Goal: Task Accomplishment & Management: Complete application form

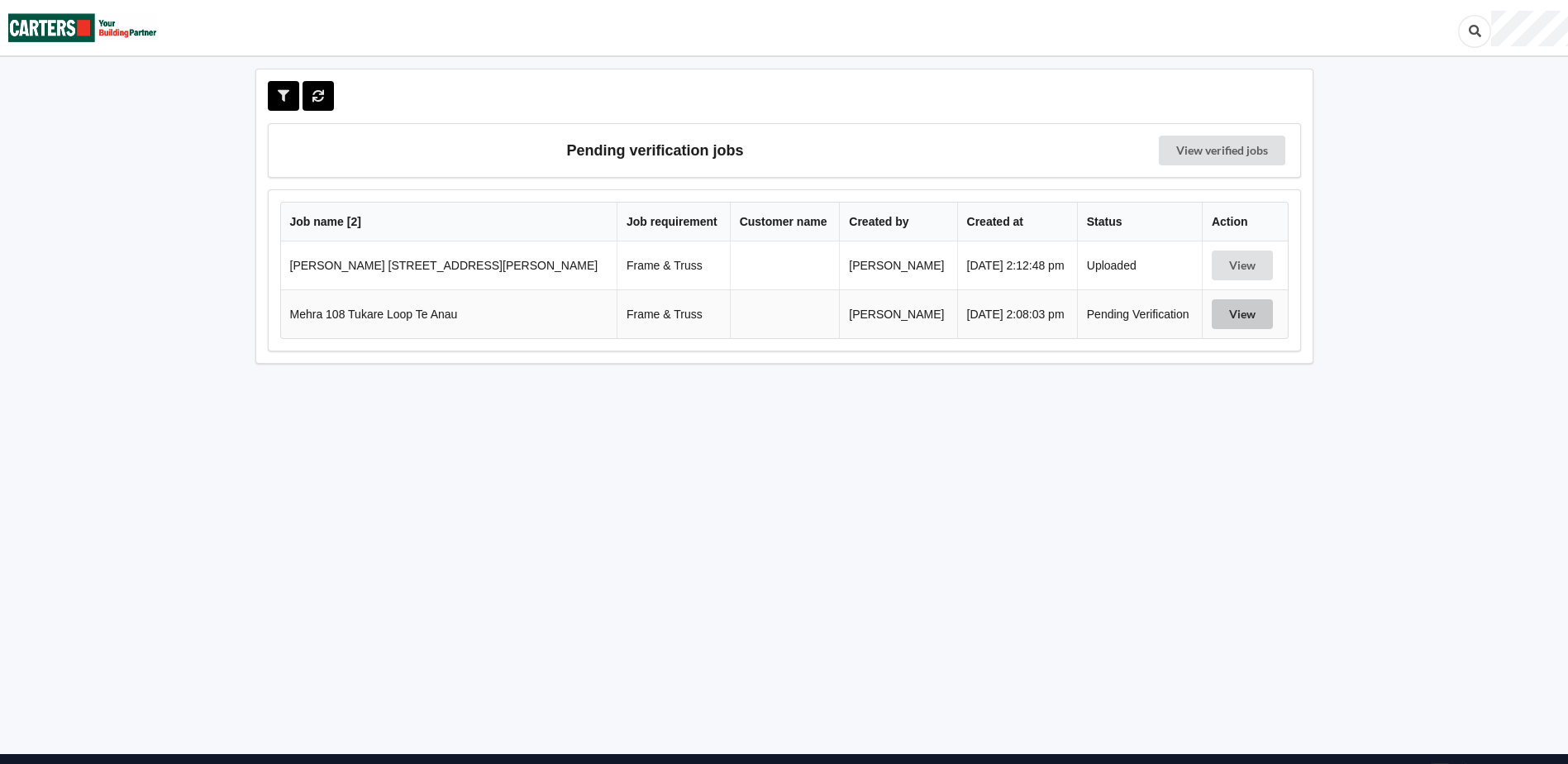
click at [1228, 313] on button "View" at bounding box center [1242, 314] width 61 height 29
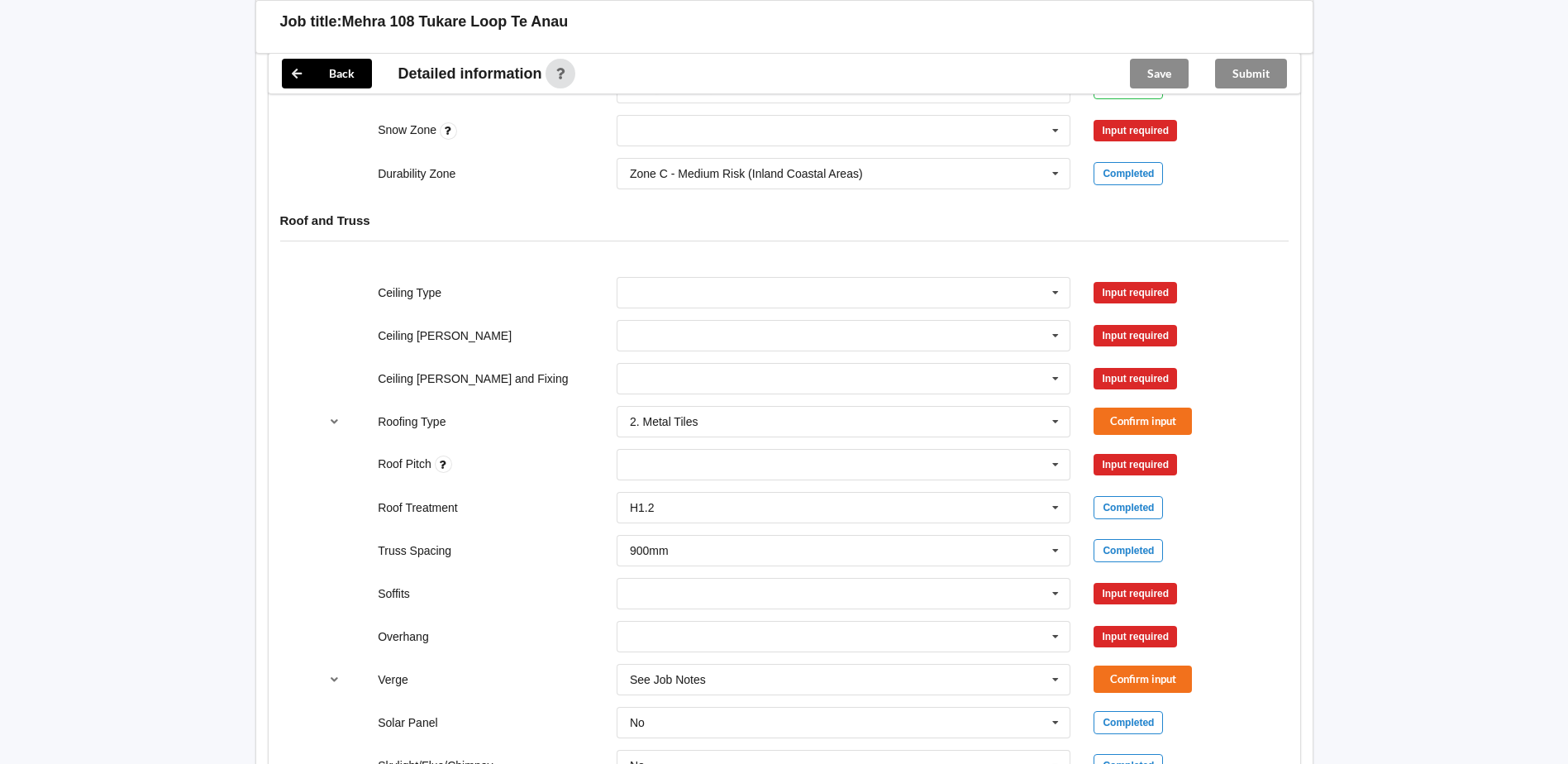
scroll to position [567, 0]
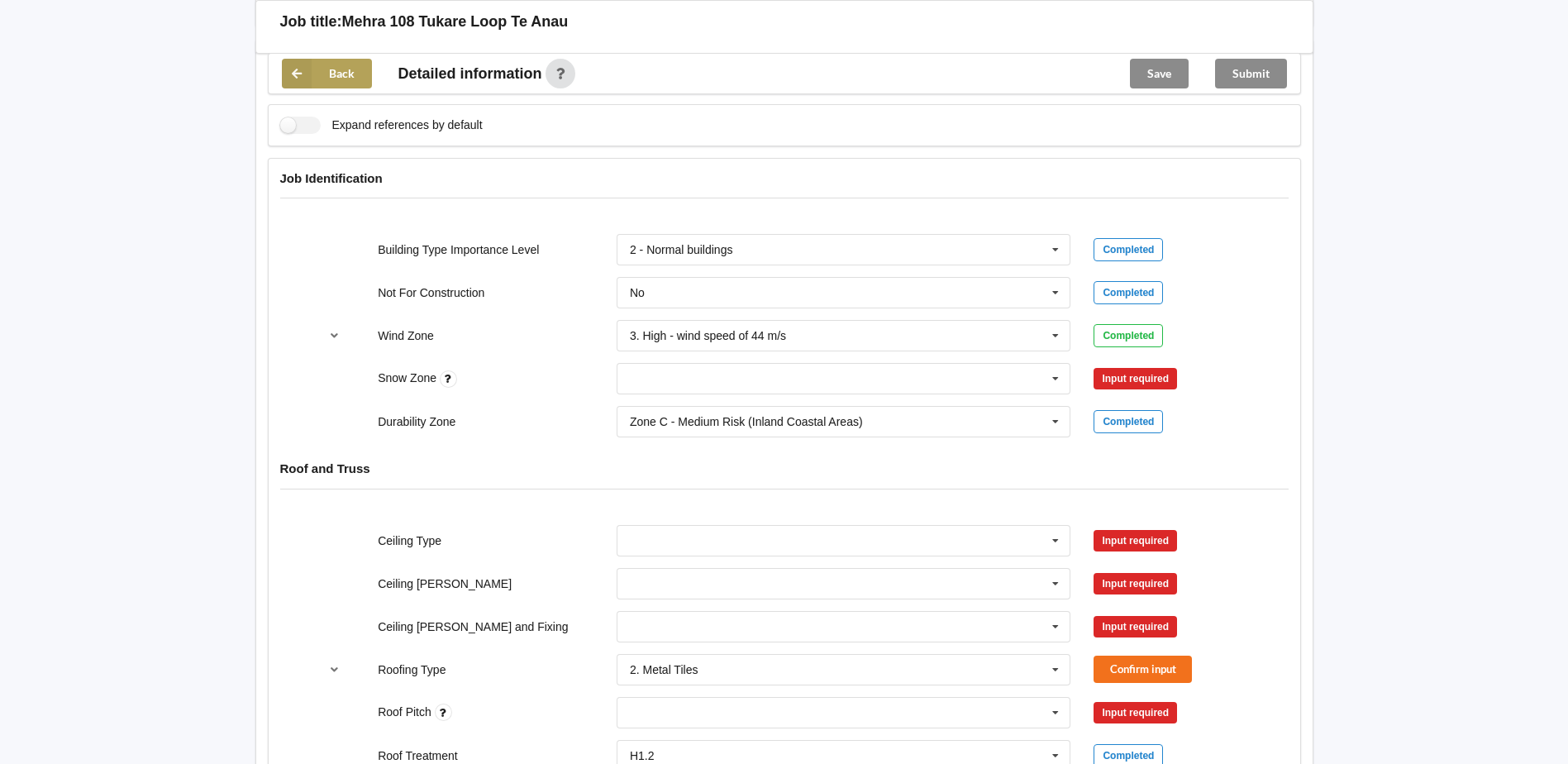
click at [304, 68] on icon at bounding box center [296, 73] width 29 height 29
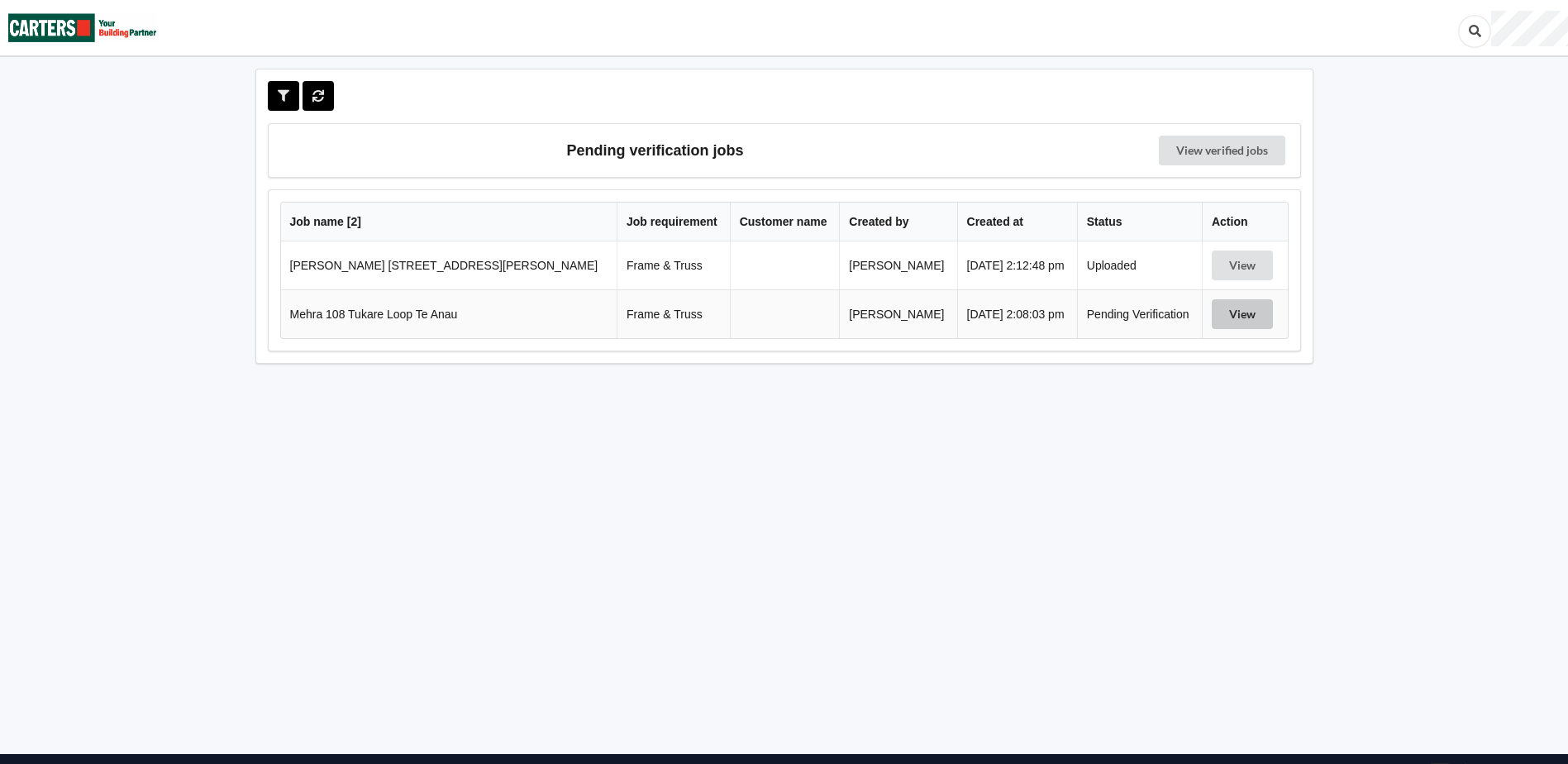
click at [1212, 311] on button "View" at bounding box center [1242, 314] width 61 height 29
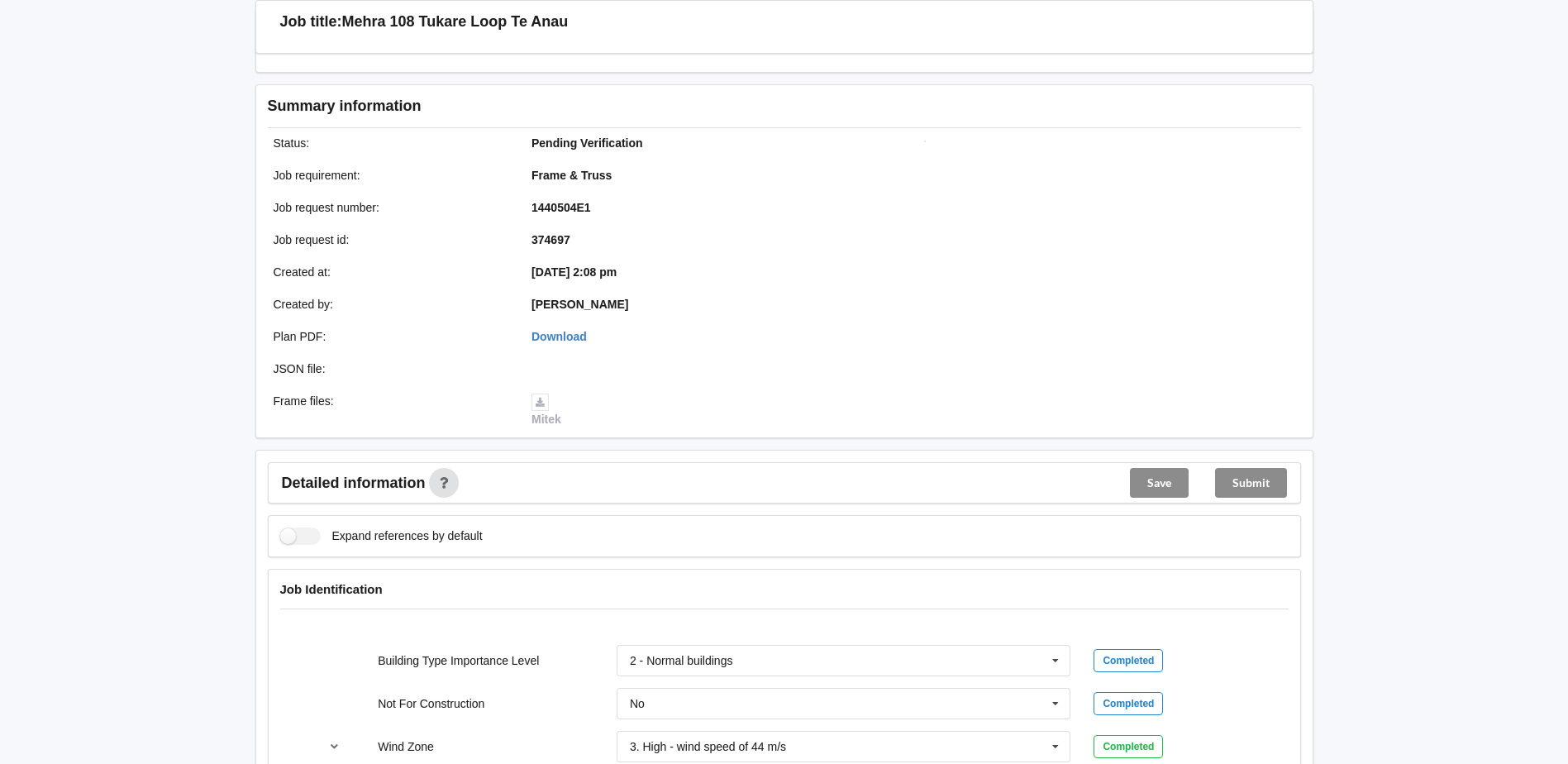
scroll to position [414, 0]
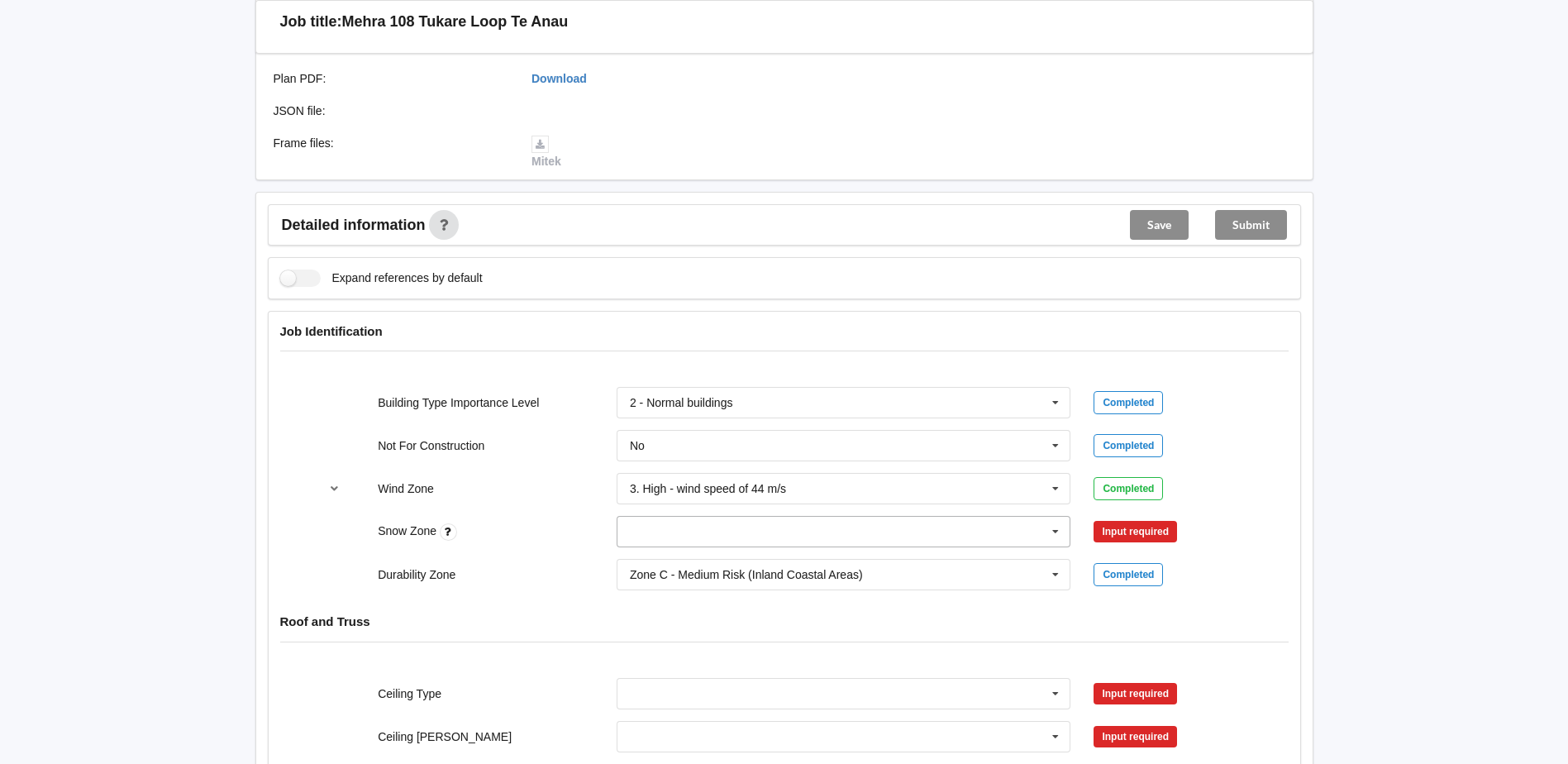
click at [861, 525] on input "text" at bounding box center [845, 531] width 453 height 29
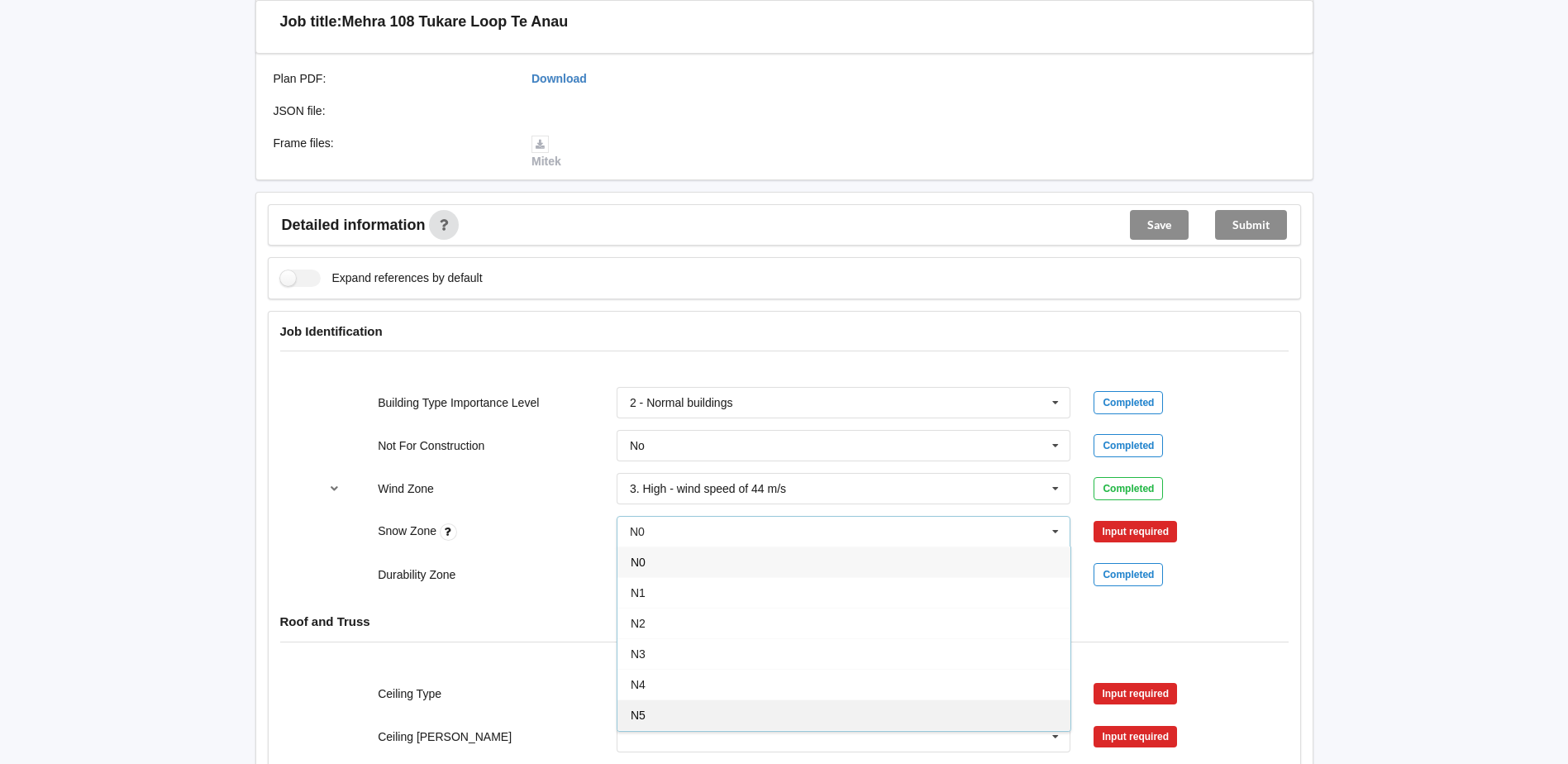
click at [688, 719] on div "N5" at bounding box center [844, 715] width 453 height 30
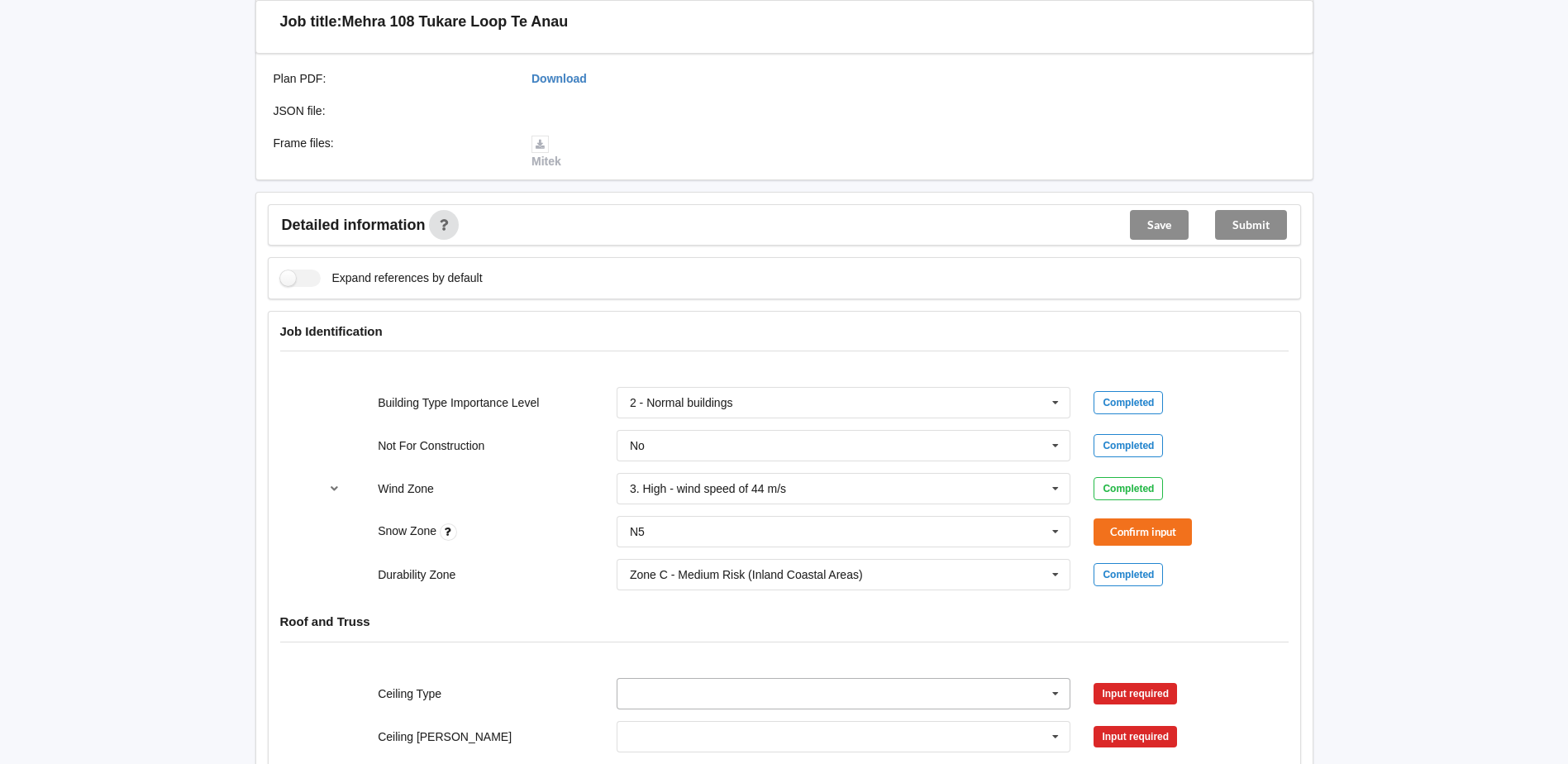
click at [690, 692] on input "text" at bounding box center [845, 694] width 453 height 29
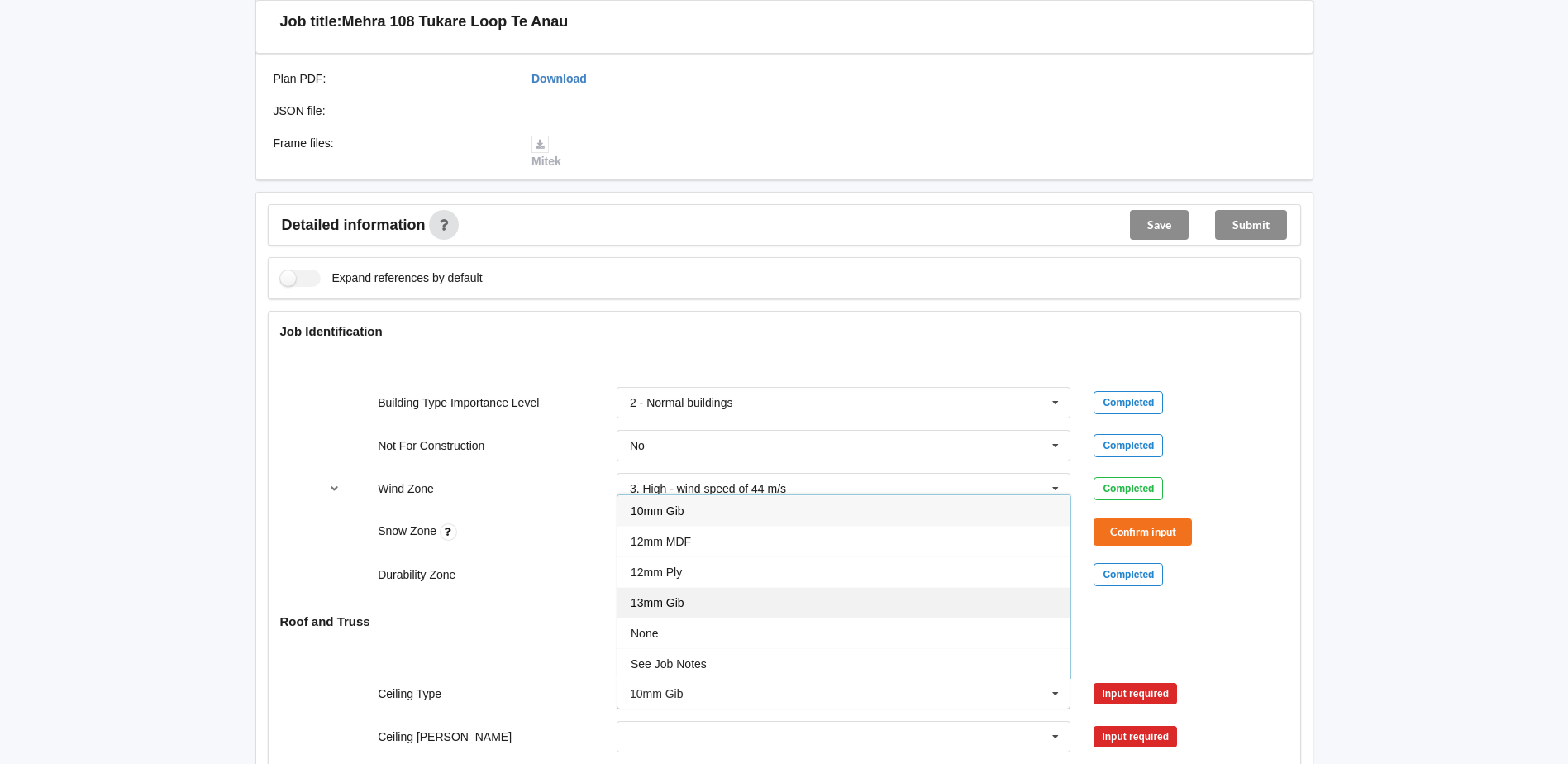
click at [693, 604] on div "13mm Gib" at bounding box center [844, 602] width 453 height 30
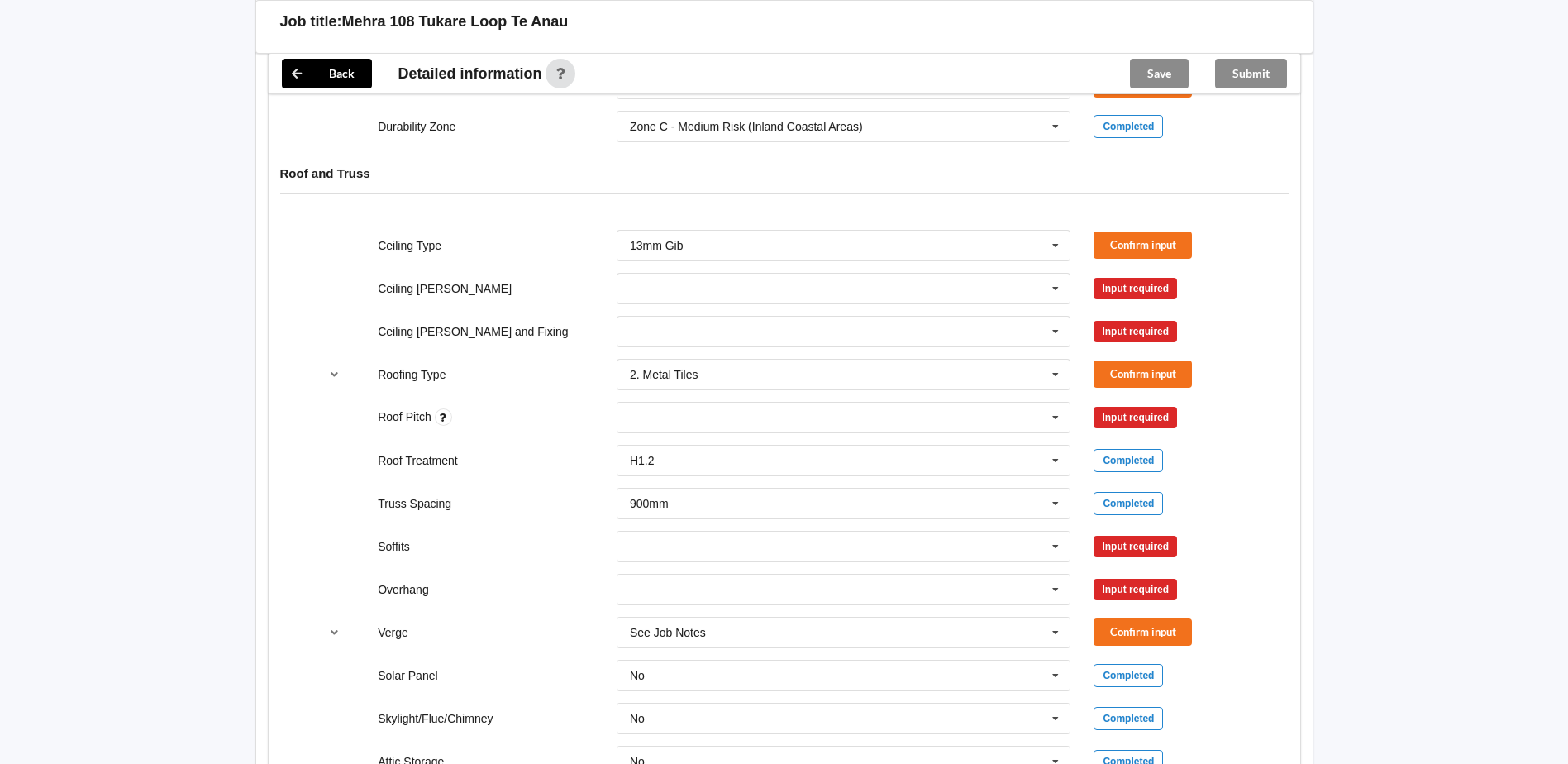
scroll to position [827, 0]
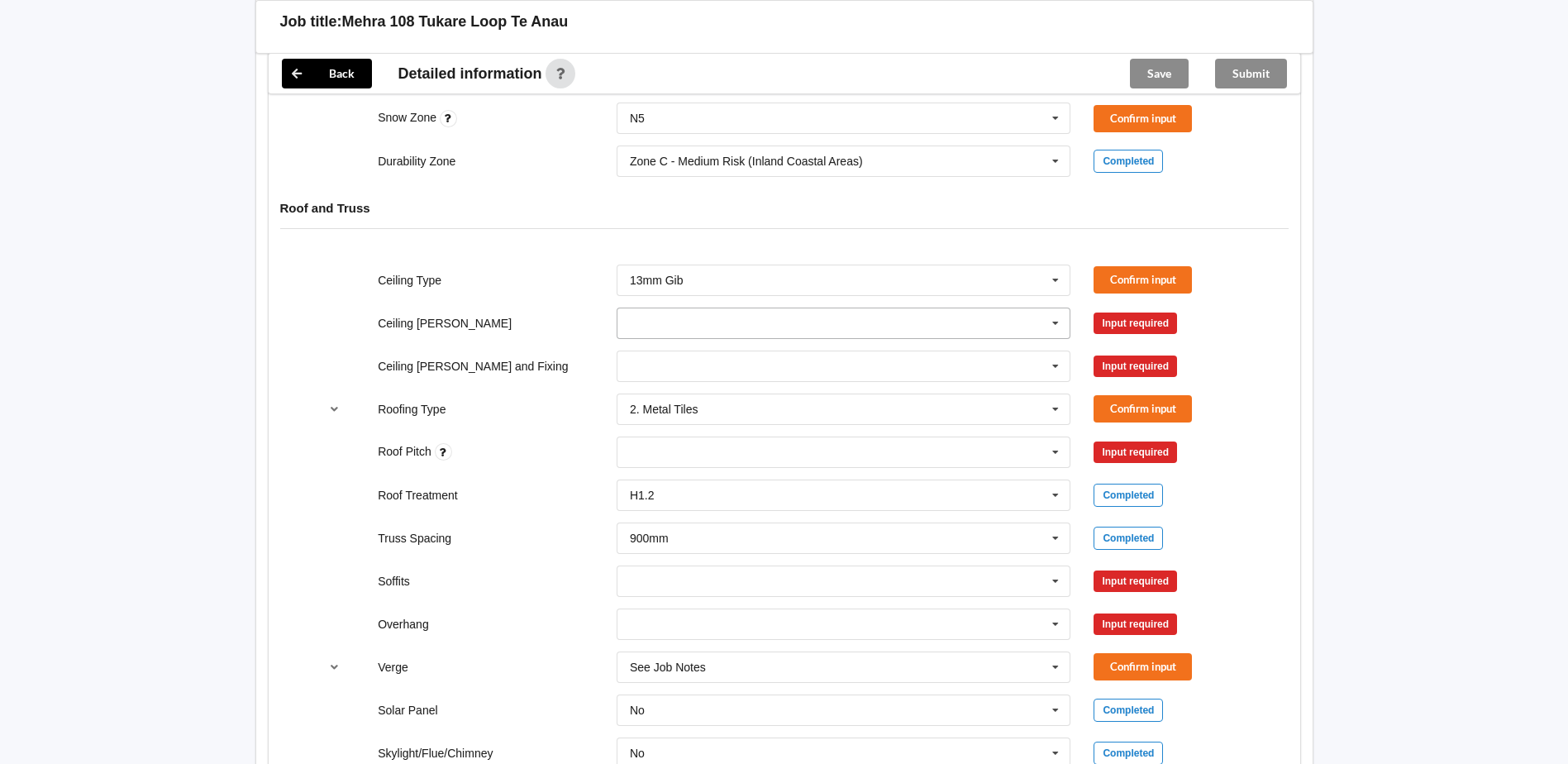
click at [722, 319] on input "text" at bounding box center [845, 323] width 453 height 29
click at [688, 415] on div "600mm" at bounding box center [844, 414] width 453 height 30
click at [690, 373] on input "text" at bounding box center [845, 366] width 453 height 29
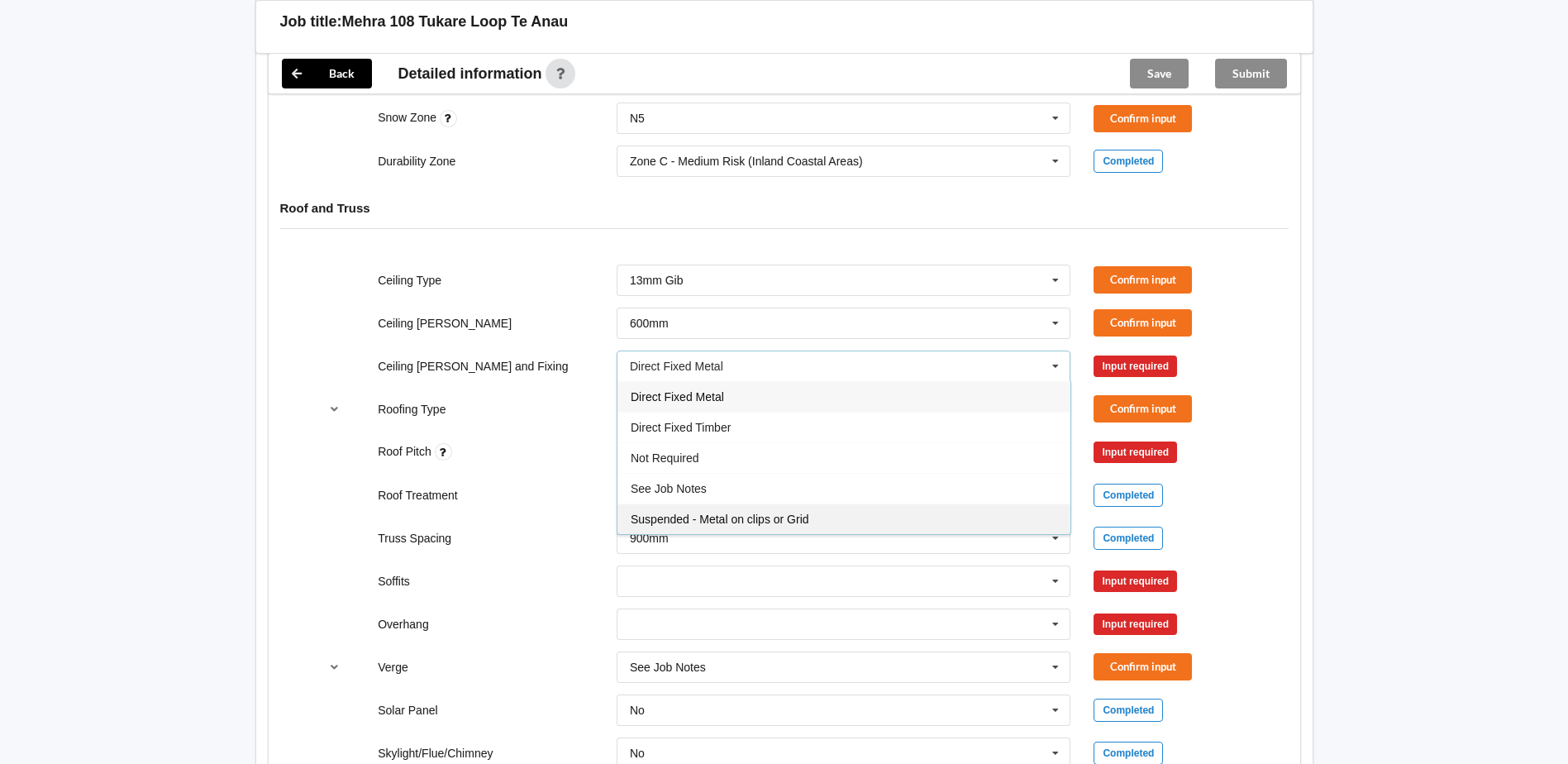
click at [698, 519] on span "Suspended - Metal on clips or Grid" at bounding box center [720, 519] width 179 height 13
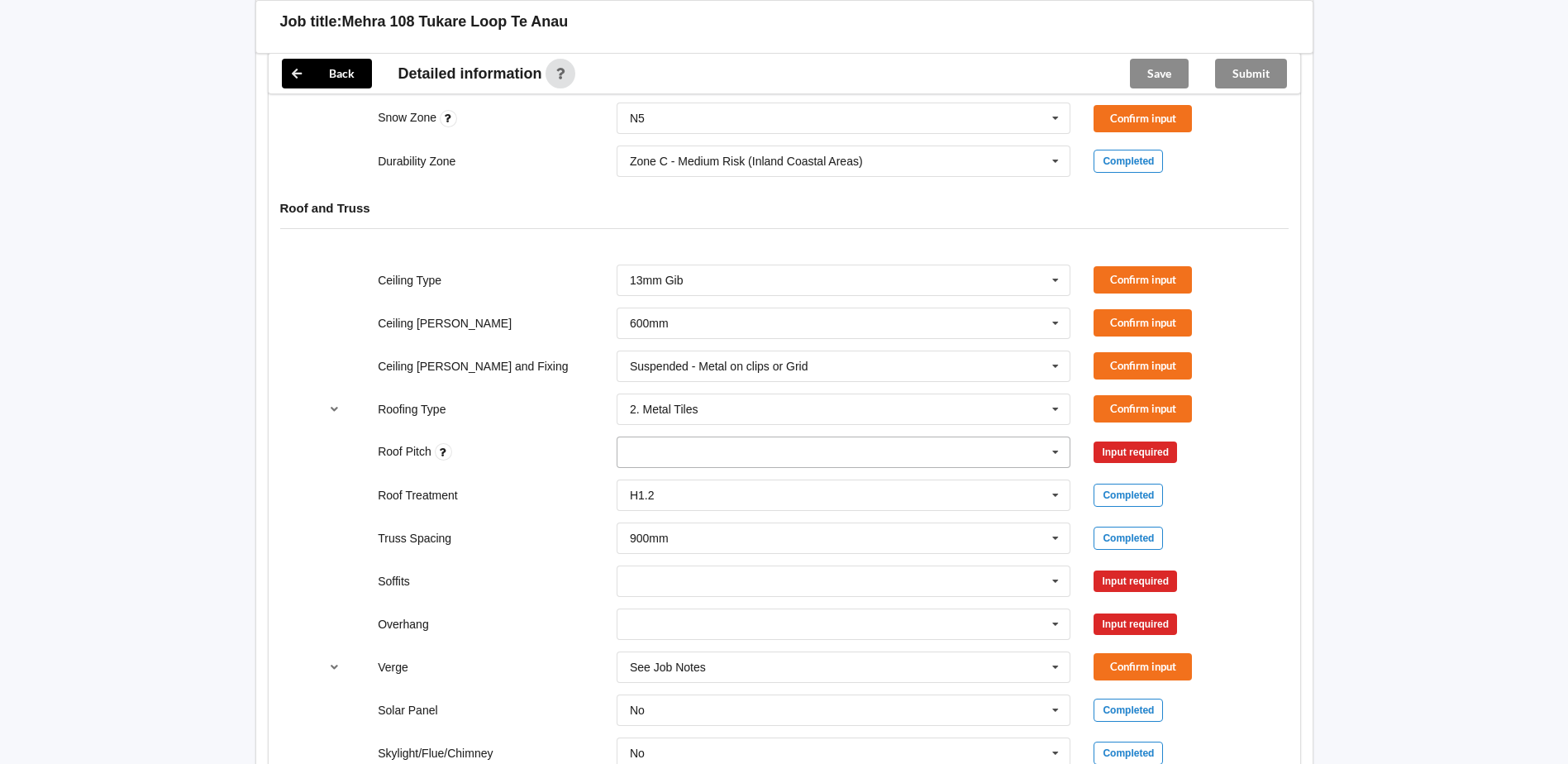
click at [689, 457] on div "None" at bounding box center [844, 452] width 455 height 31
type input "25"
click at [668, 482] on div "Add 25" at bounding box center [844, 482] width 453 height 30
click at [1164, 444] on button "Confirm input" at bounding box center [1142, 452] width 99 height 28
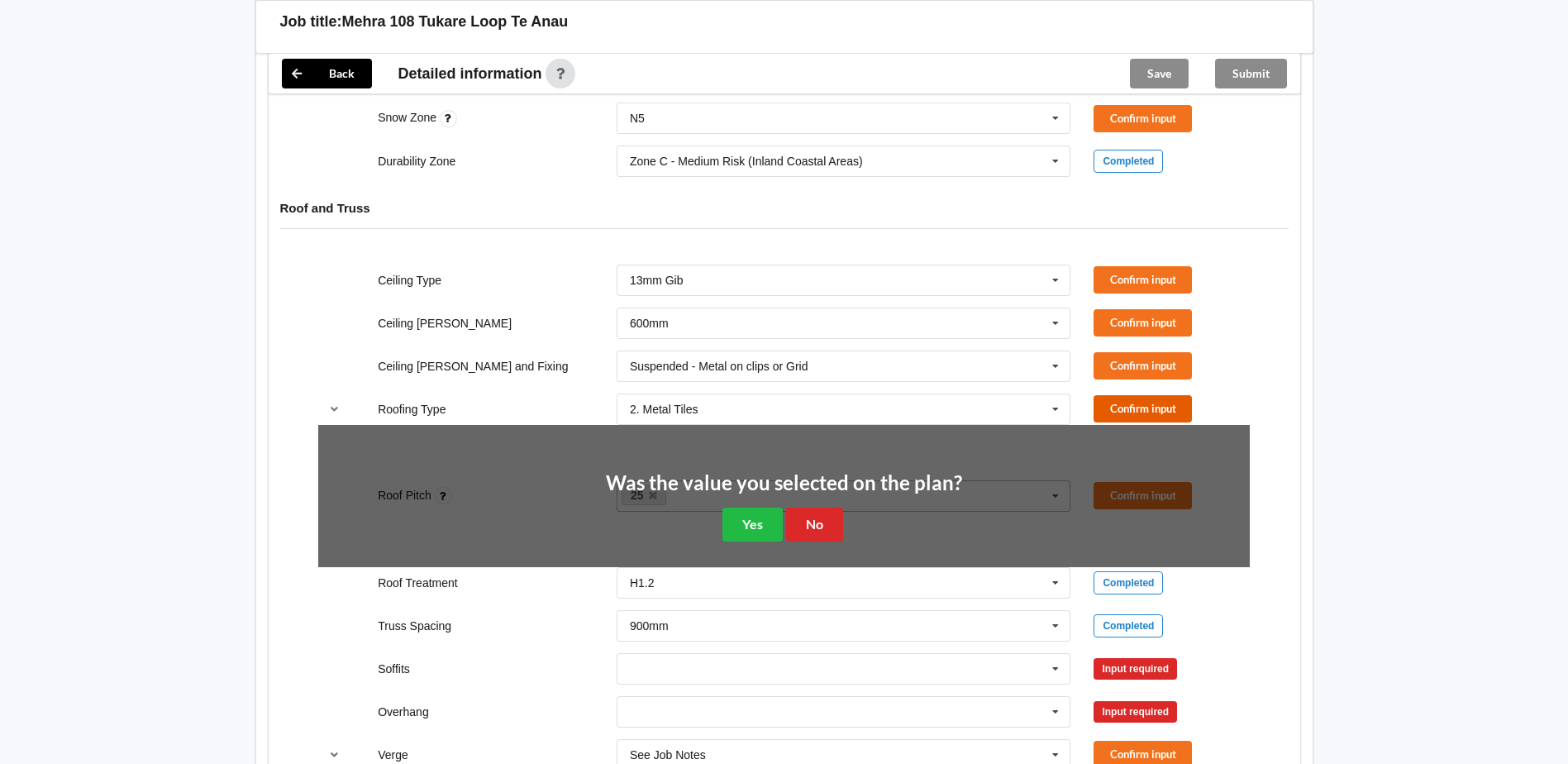
click at [1158, 401] on button "Confirm input" at bounding box center [1142, 409] width 99 height 28
drag, startPoint x: 1155, startPoint y: 369, endPoint x: 1152, endPoint y: 328, distance: 41.1
click at [1155, 360] on button "Confirm input" at bounding box center [1142, 366] width 99 height 28
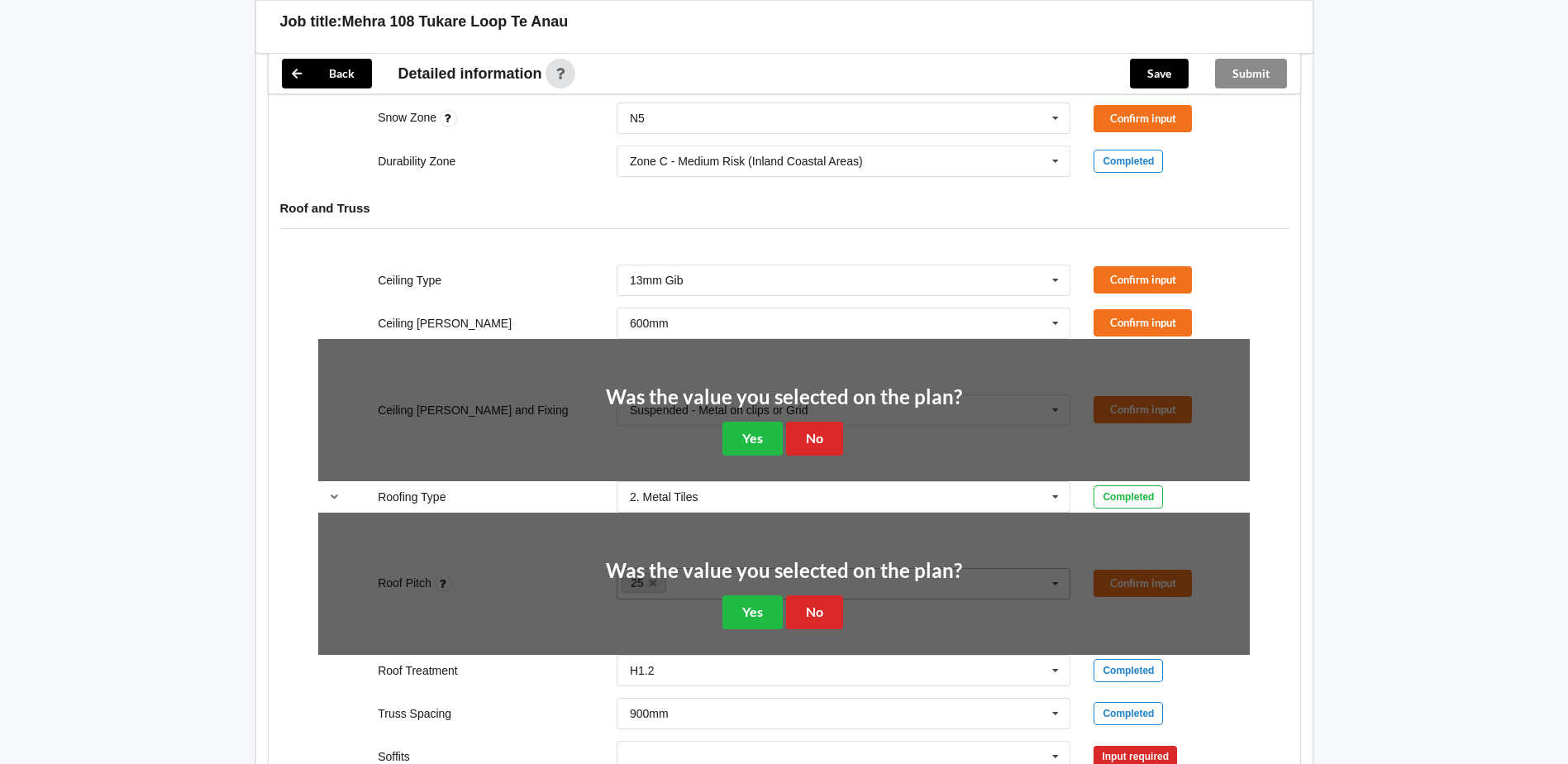
click at [1147, 308] on div "Ceiling [PERSON_NAME] 600mm 400mm 450mm 600mm See Job Notes Confirm input" at bounding box center [784, 323] width 955 height 54
click at [1137, 264] on div "Ceiling Type 13mm Gib 10mm Gib 12mm MDF 12mm Ply 13mm Gib None See Job Notes Co…" at bounding box center [784, 280] width 955 height 54
click at [1130, 107] on button "Confirm input" at bounding box center [1142, 118] width 99 height 28
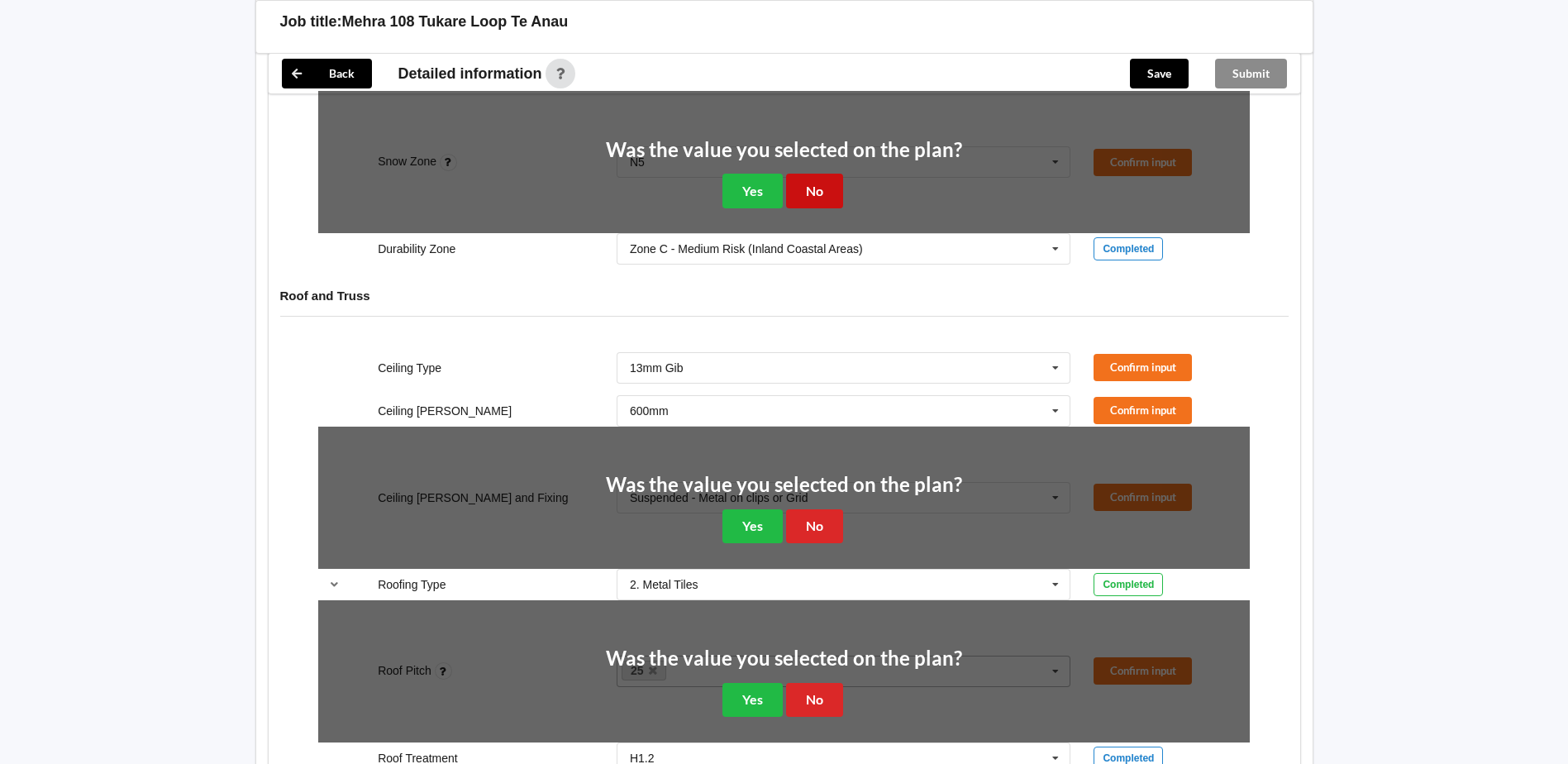
click at [822, 195] on button "No" at bounding box center [814, 190] width 57 height 34
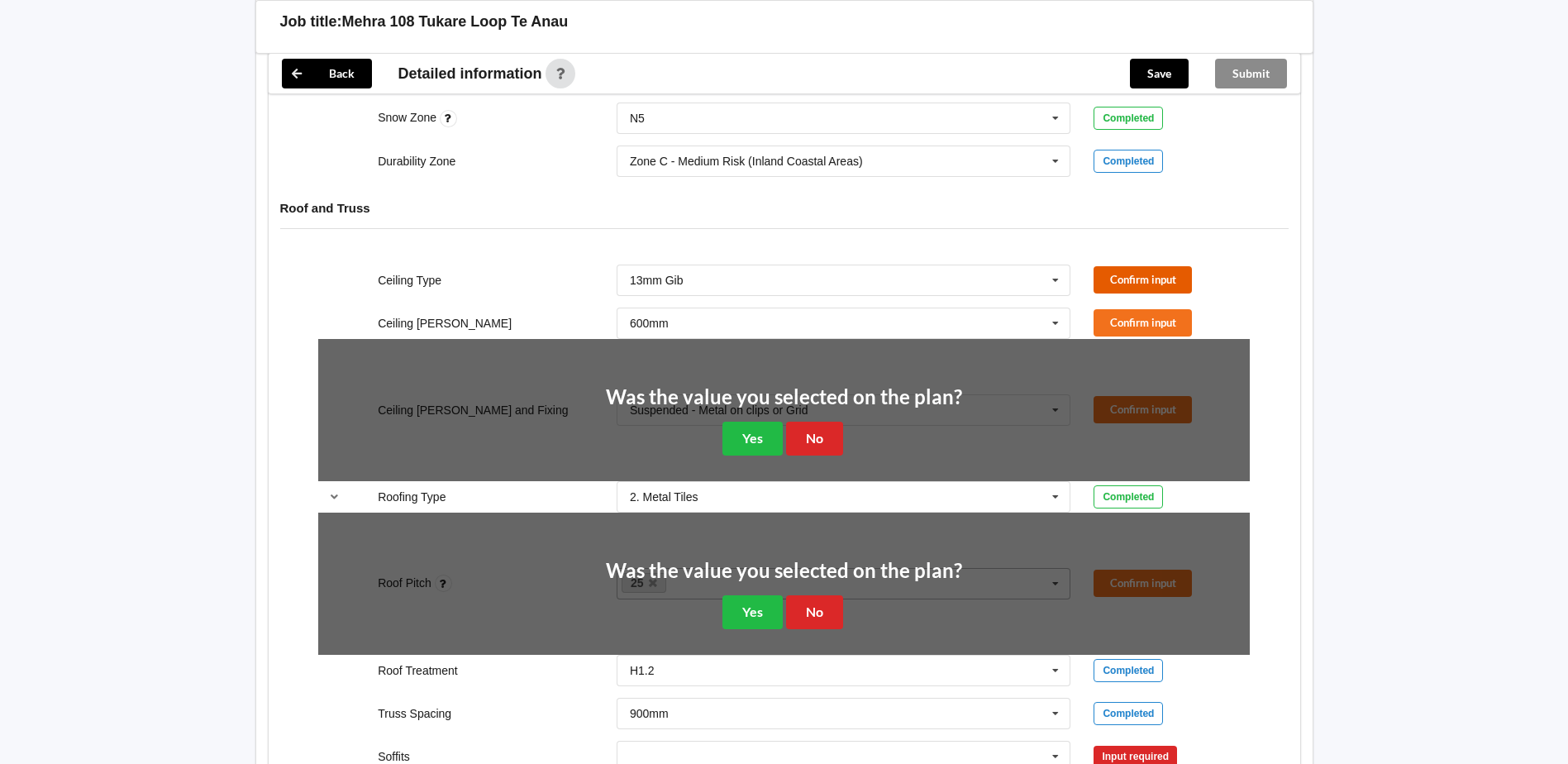
click at [1134, 280] on button "Confirm input" at bounding box center [1142, 279] width 99 height 28
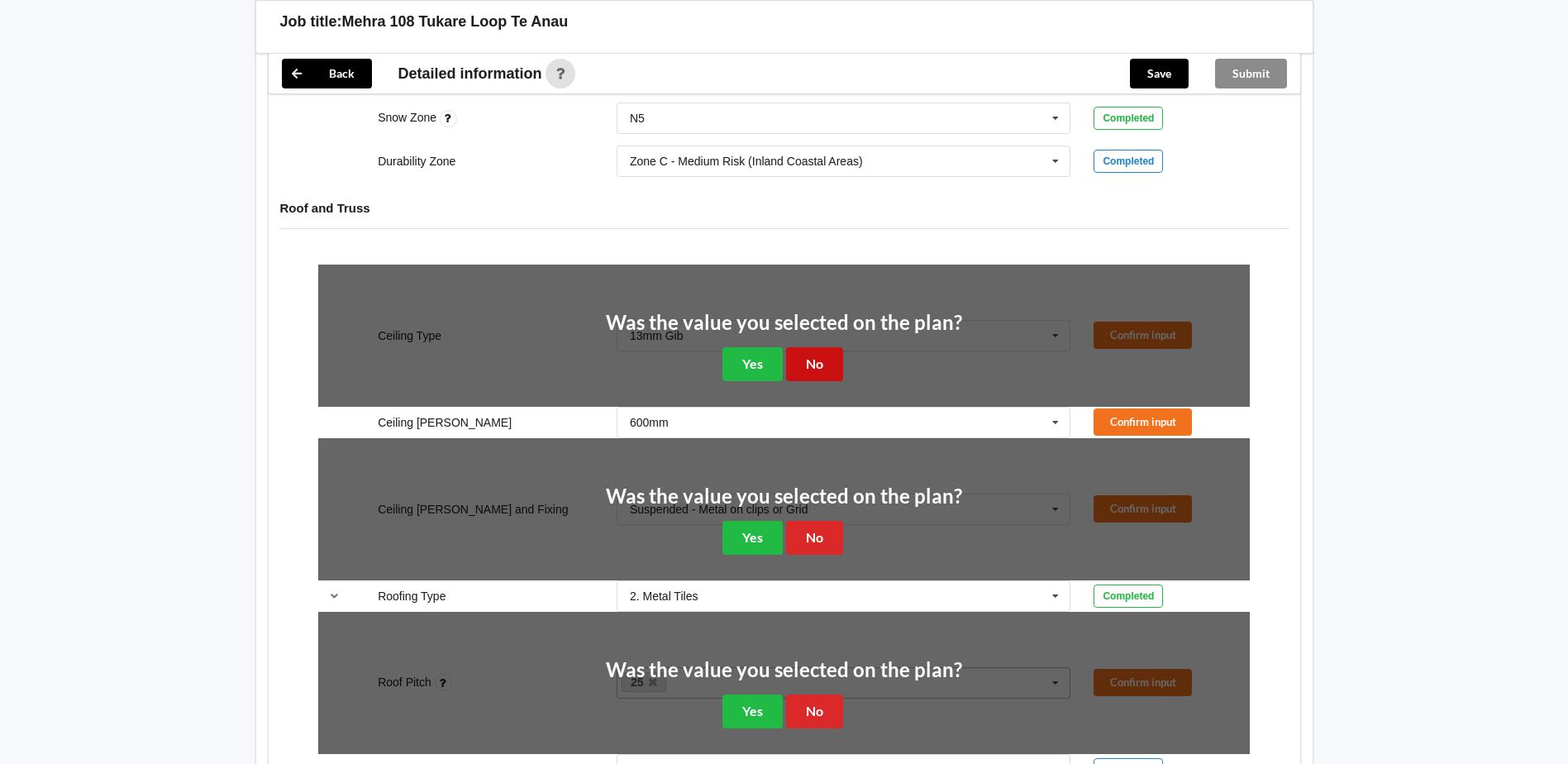
click at [832, 359] on button "No" at bounding box center [814, 365] width 57 height 34
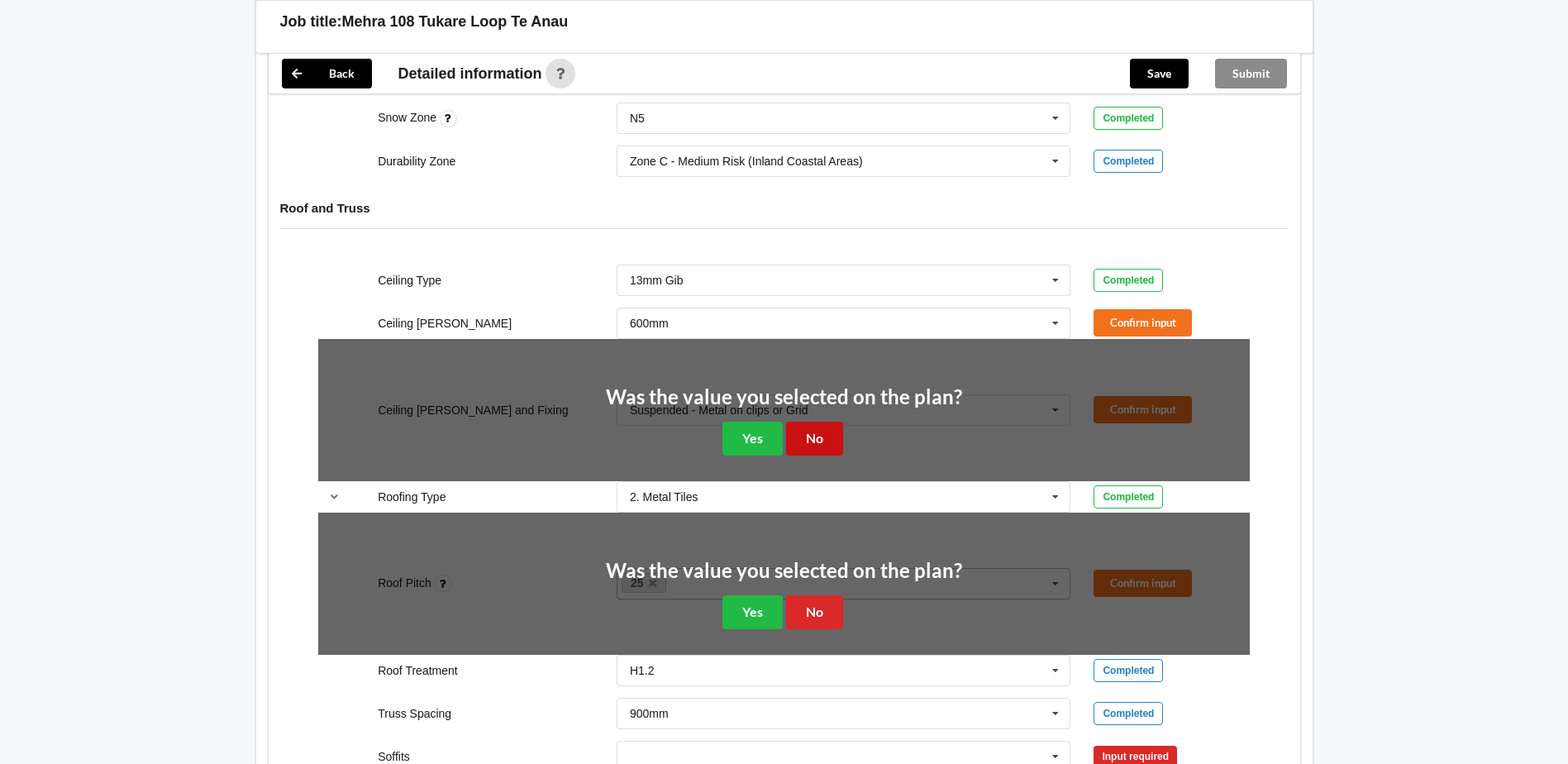
click at [801, 425] on button "No" at bounding box center [814, 438] width 57 height 34
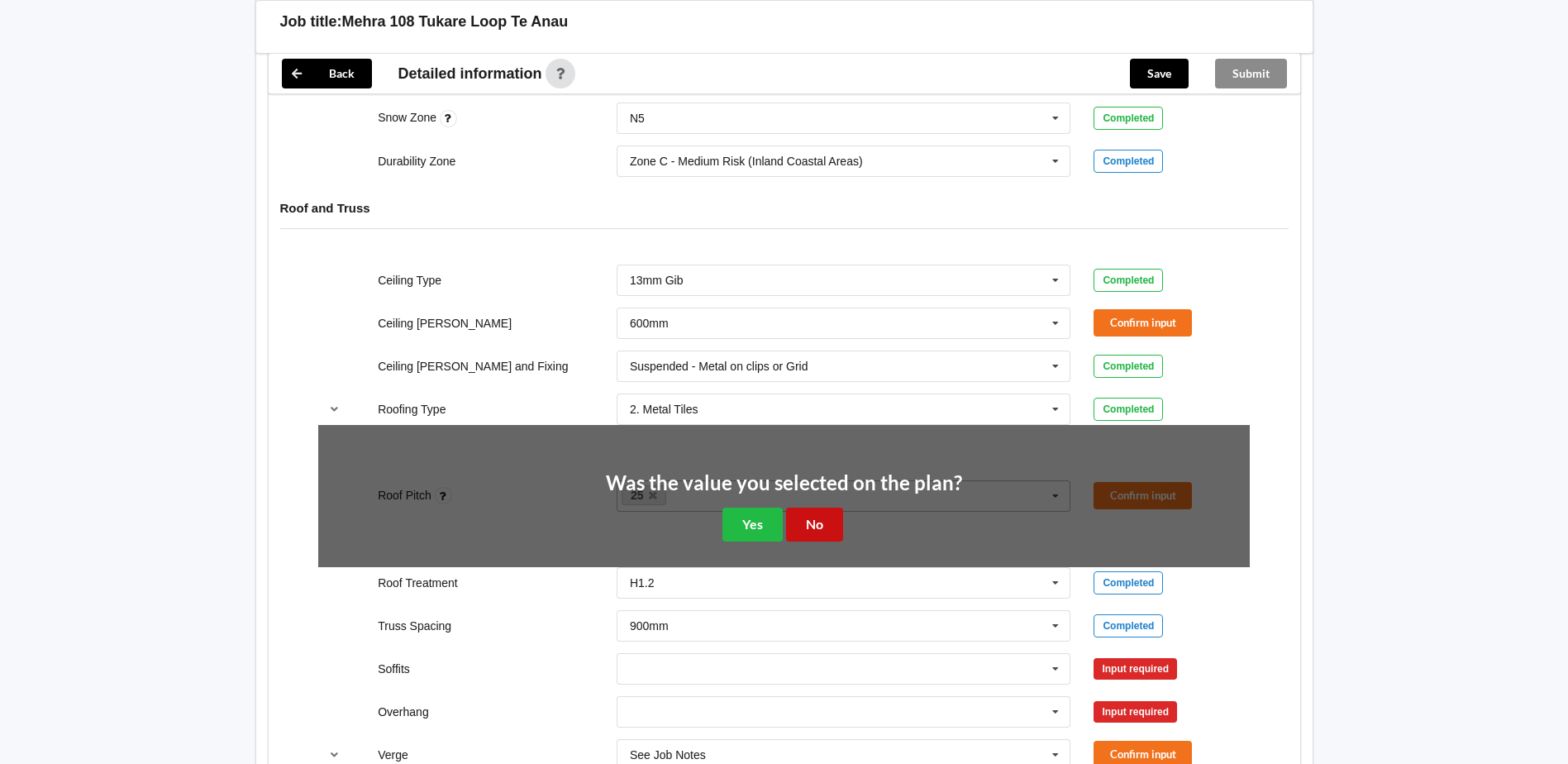
click at [803, 527] on button "No" at bounding box center [814, 525] width 57 height 34
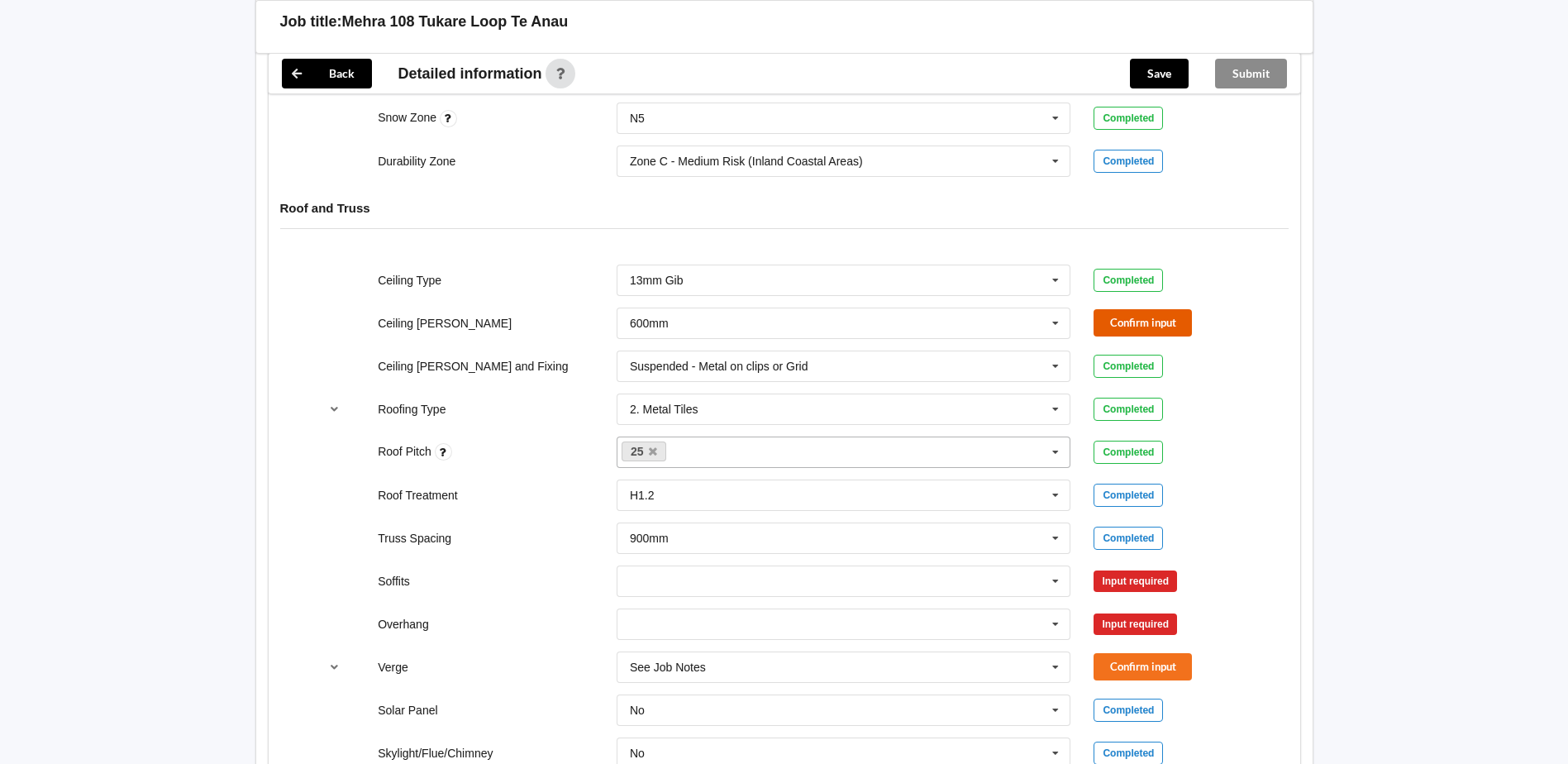
click at [1182, 320] on button "Confirm input" at bounding box center [1142, 323] width 99 height 28
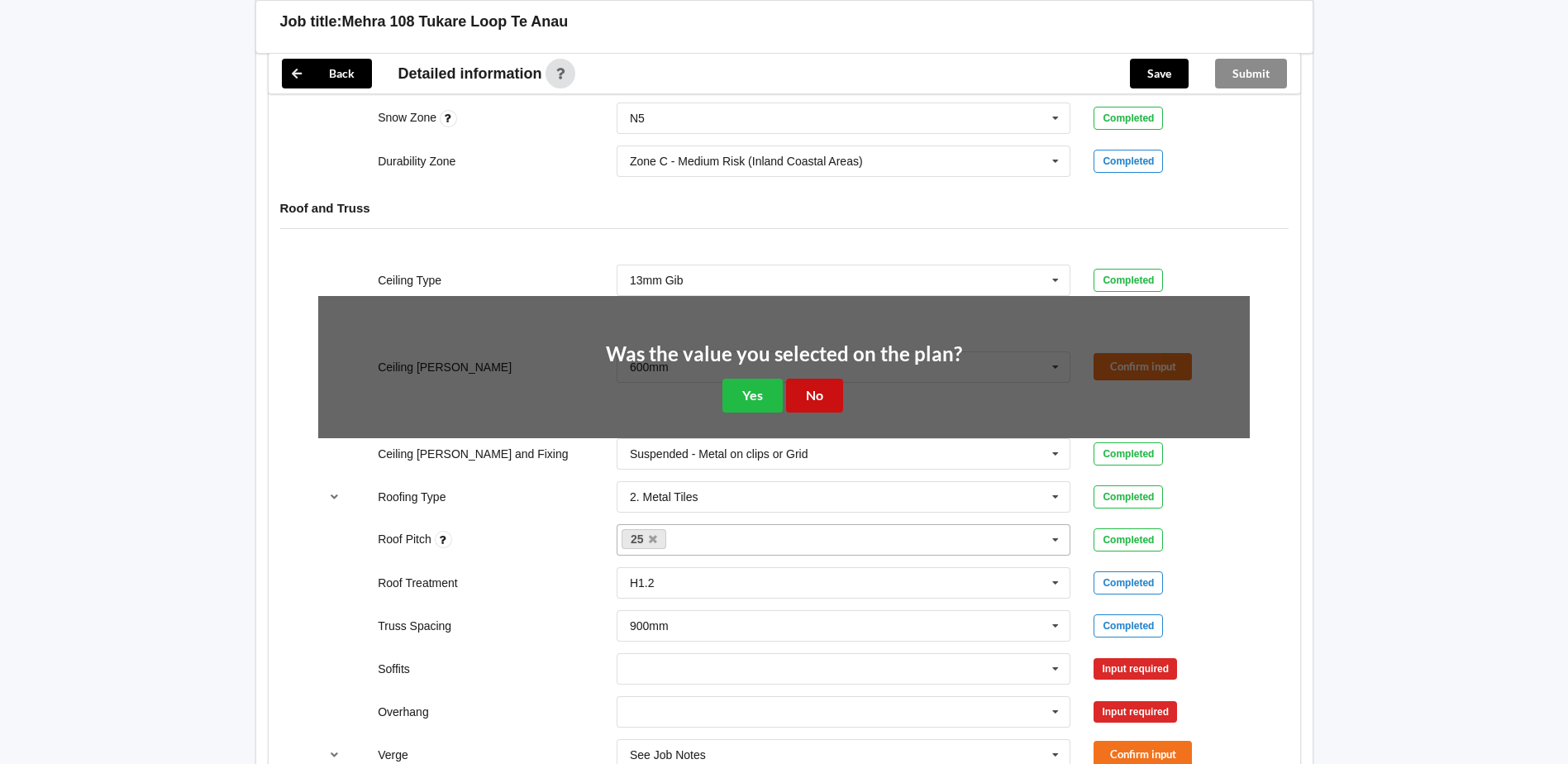
click at [833, 395] on button "No" at bounding box center [814, 396] width 57 height 34
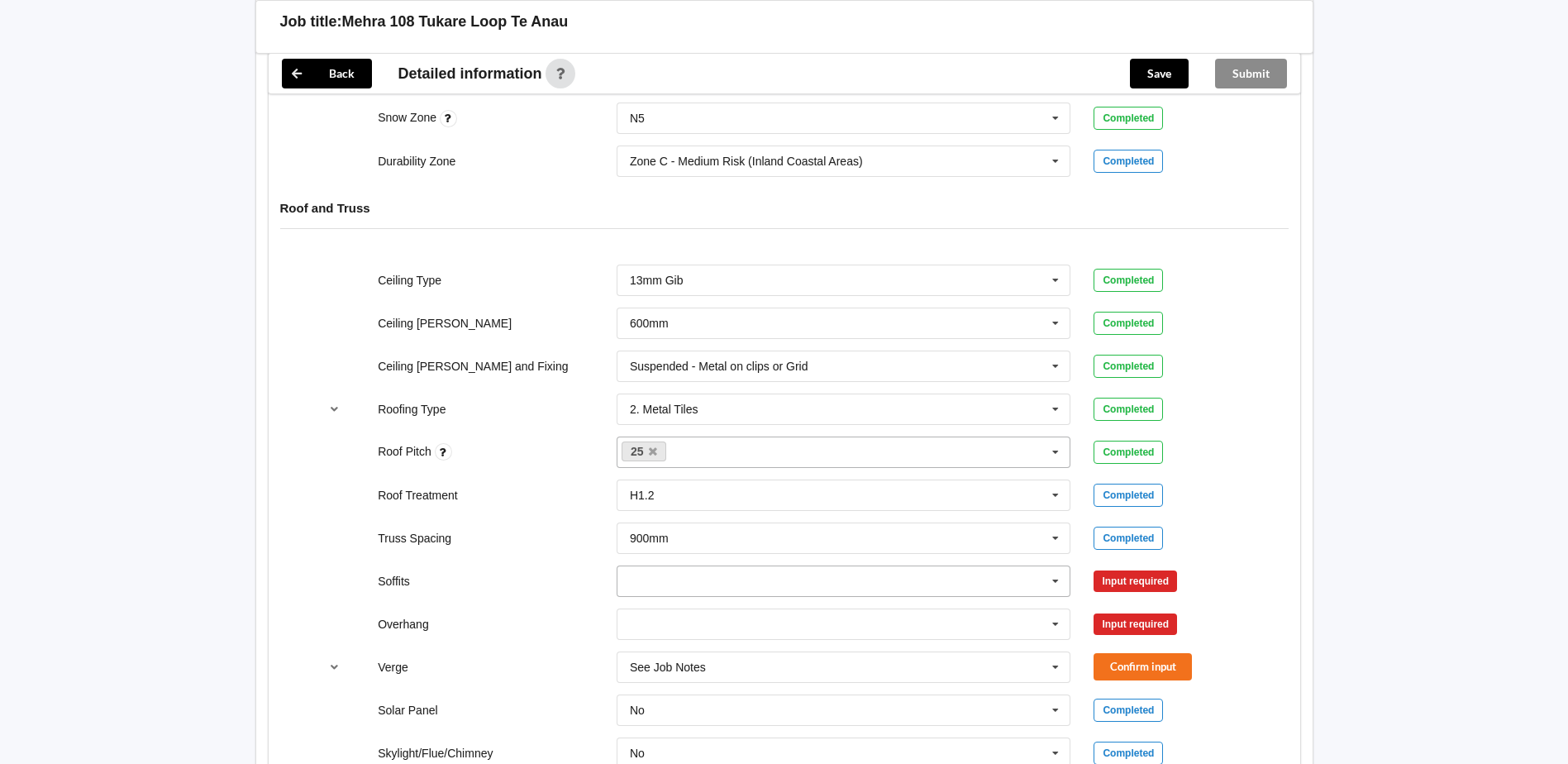
click at [773, 577] on input "text" at bounding box center [845, 581] width 453 height 29
click at [721, 399] on div "Boxed" at bounding box center [844, 397] width 453 height 30
click at [702, 624] on input "text" at bounding box center [845, 623] width 453 height 29
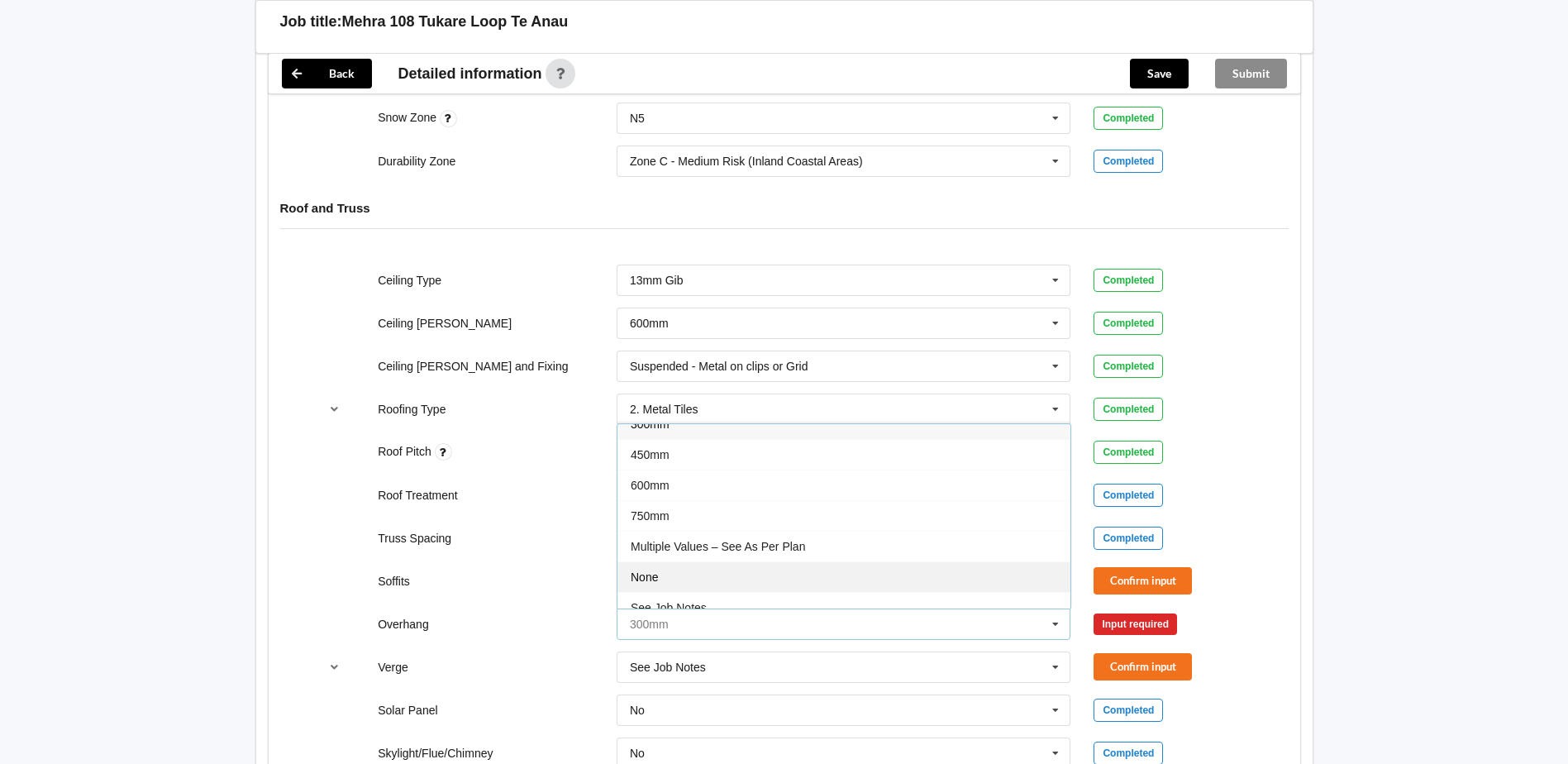
scroll to position [29, 0]
click at [700, 592] on span "See Job Notes" at bounding box center [669, 593] width 76 height 13
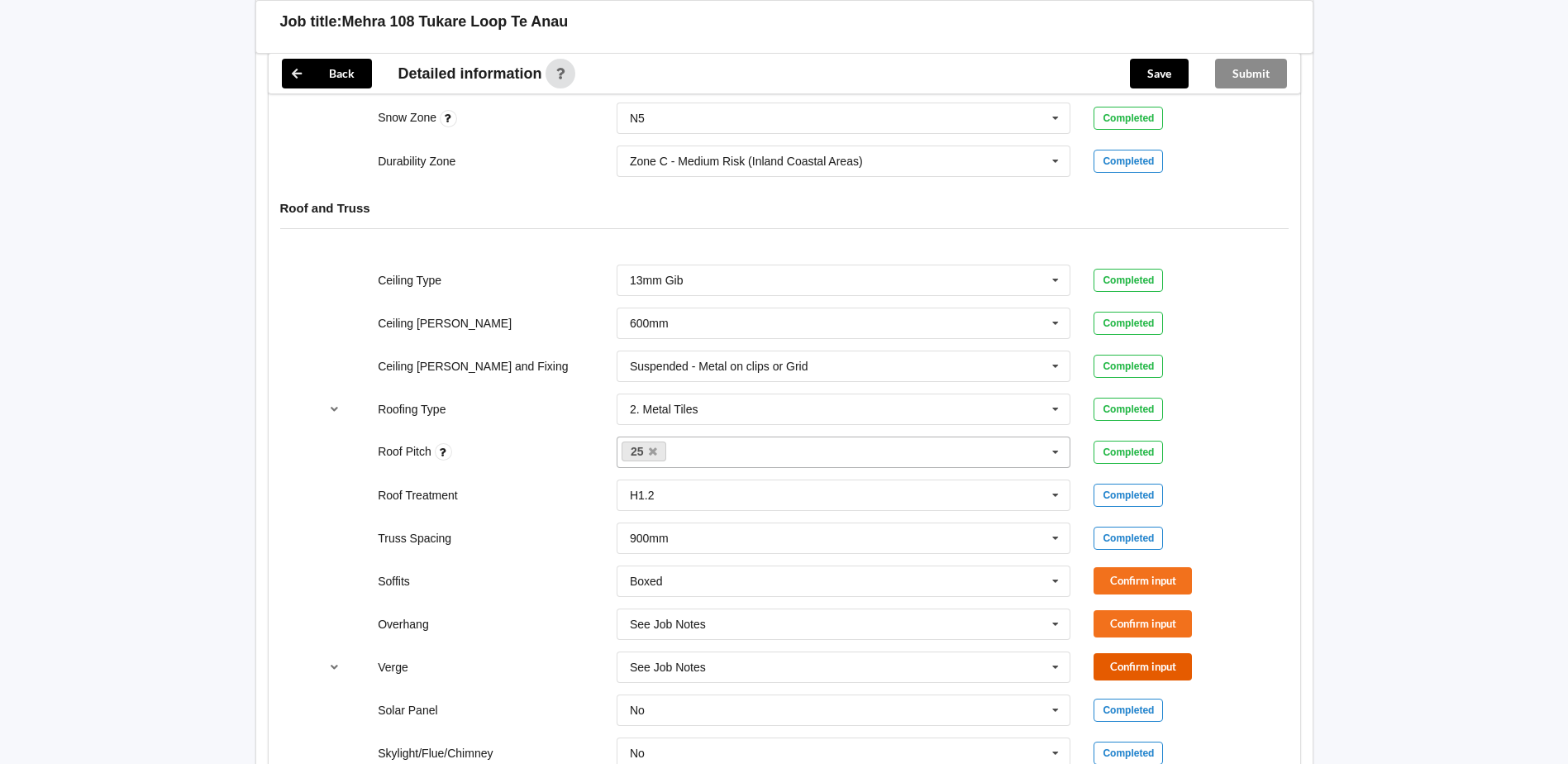
click at [1144, 662] on button "Confirm input" at bounding box center [1142, 667] width 99 height 28
click at [1140, 620] on button "Confirm input" at bounding box center [1142, 623] width 99 height 28
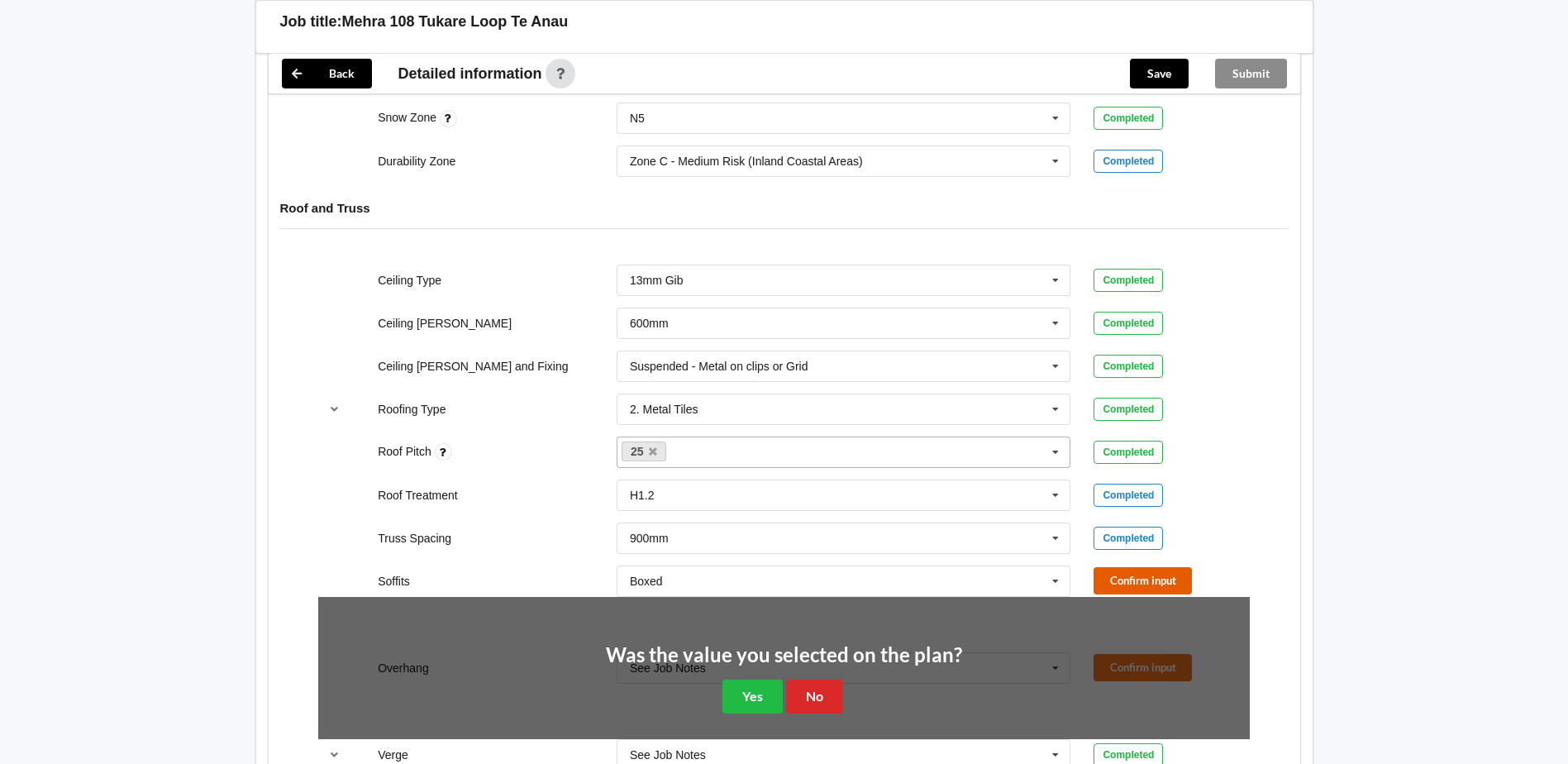
click at [1139, 583] on button "Confirm input" at bounding box center [1142, 581] width 99 height 28
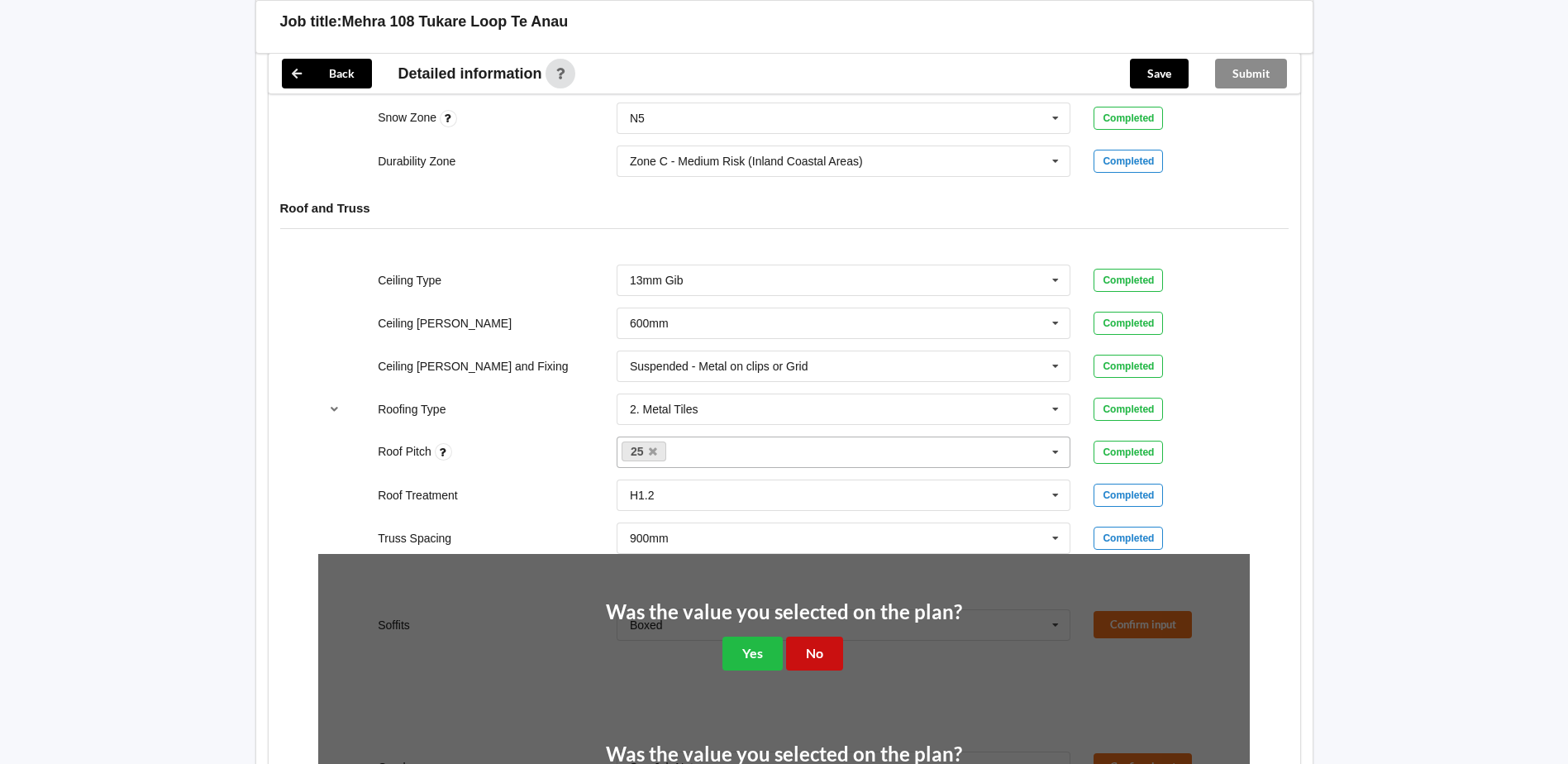
click at [810, 644] on button "No" at bounding box center [814, 654] width 57 height 34
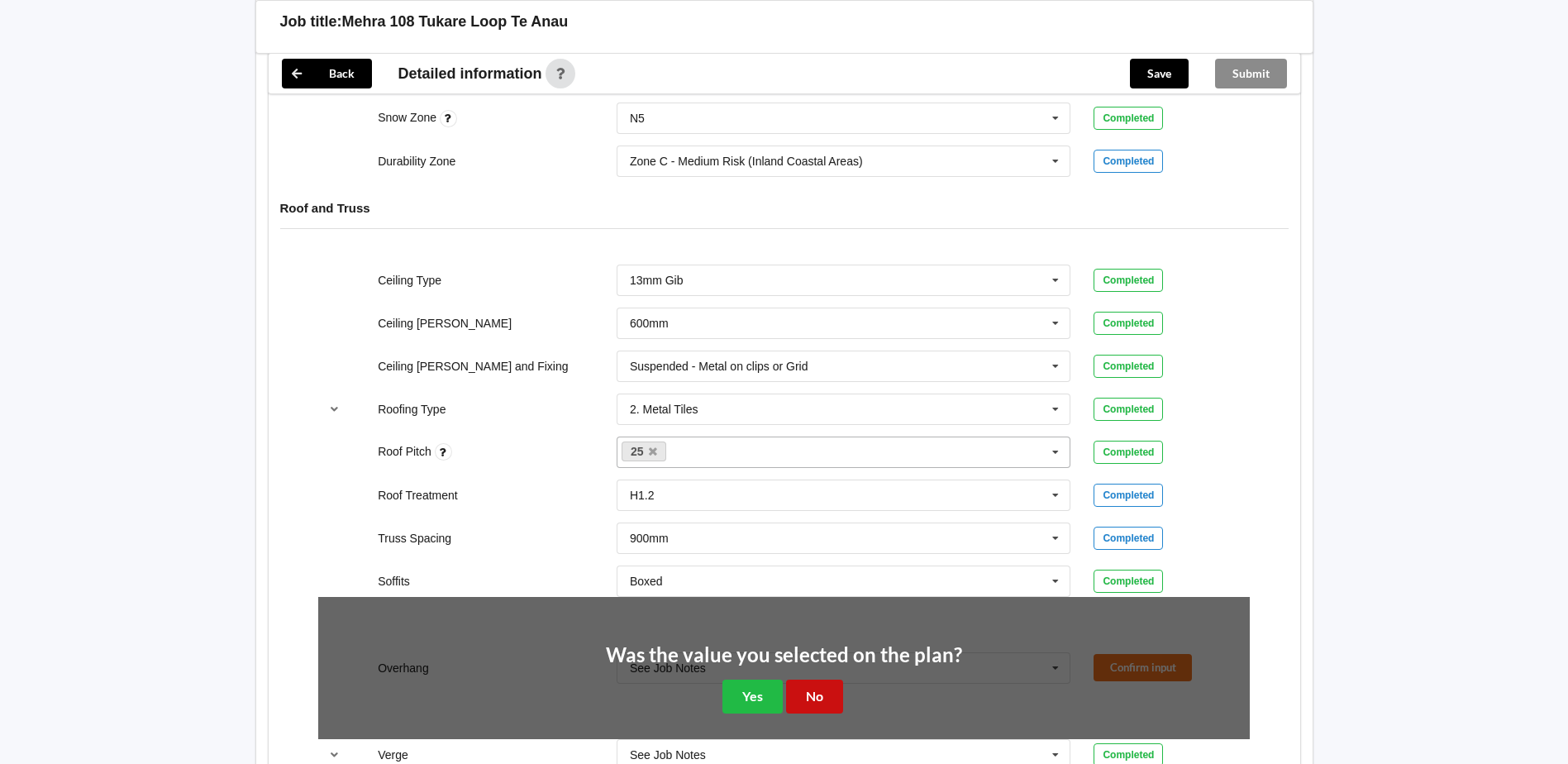
click at [816, 680] on button "No" at bounding box center [814, 696] width 57 height 34
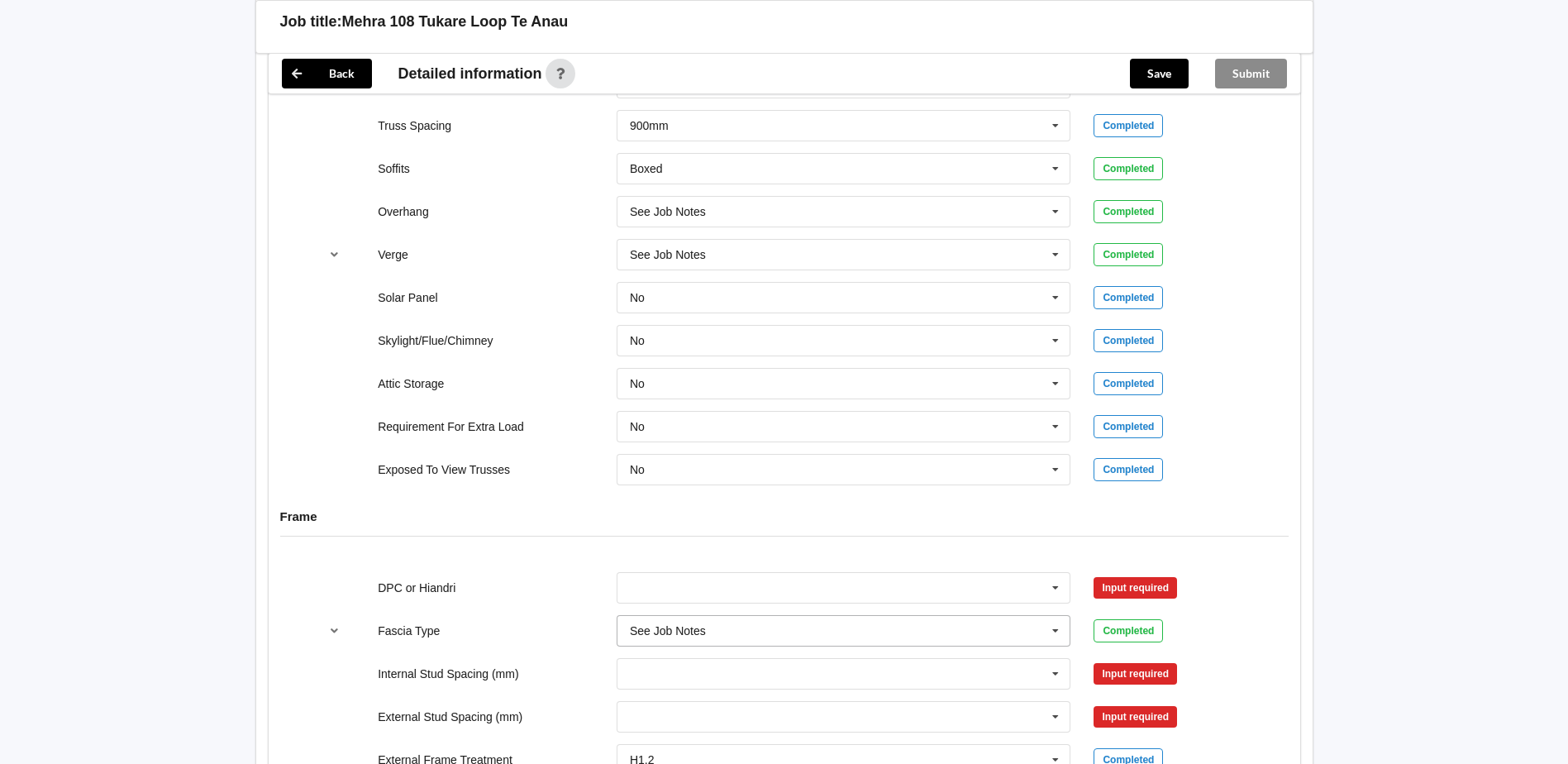
scroll to position [1241, 0]
click at [764, 594] on input "text" at bounding box center [845, 587] width 453 height 29
click at [713, 618] on div "DPC Fitted" at bounding box center [844, 617] width 453 height 30
click at [772, 678] on input "text" at bounding box center [845, 672] width 453 height 29
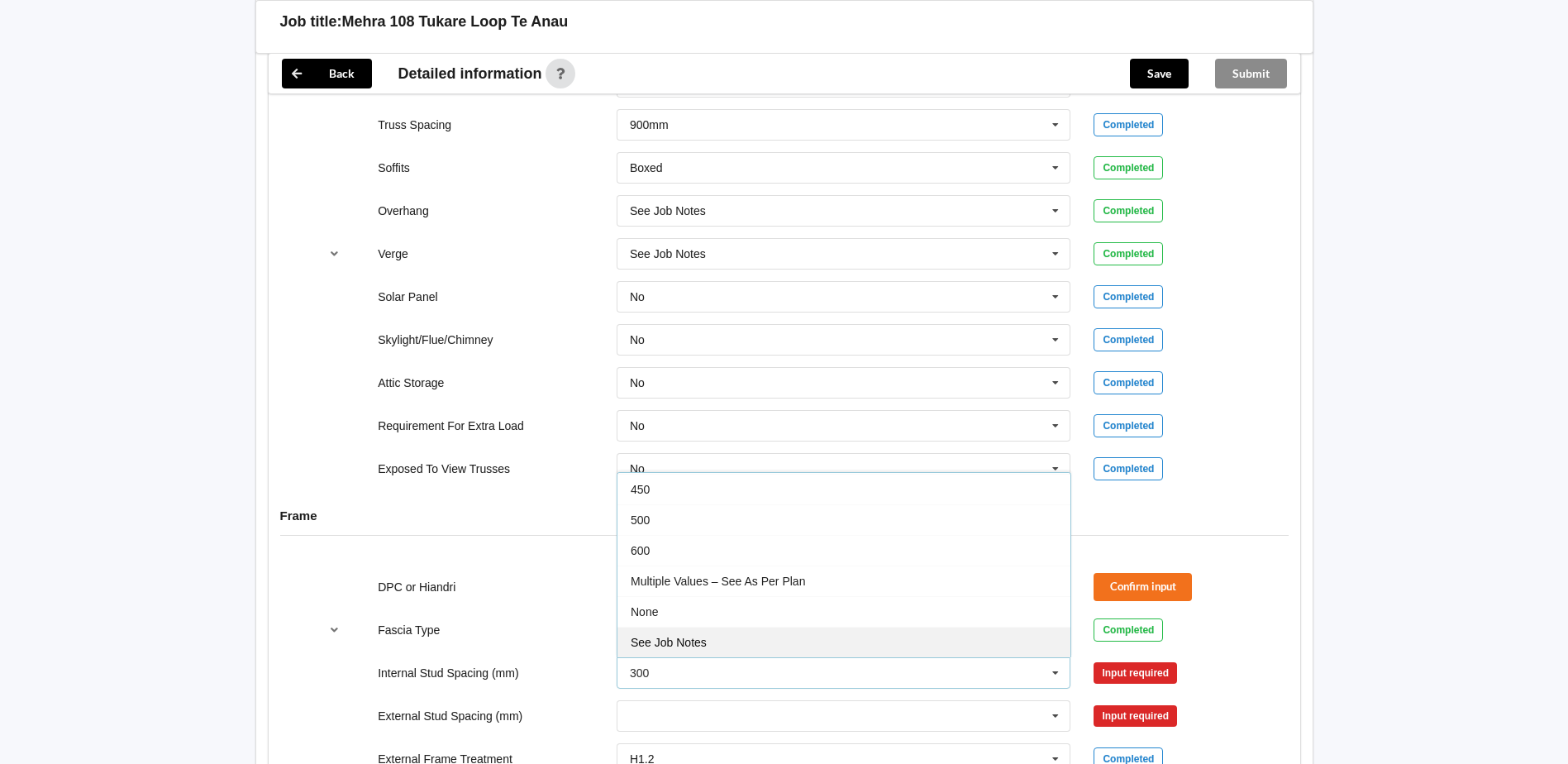
click at [756, 637] on div "See Job Notes" at bounding box center [844, 642] width 453 height 30
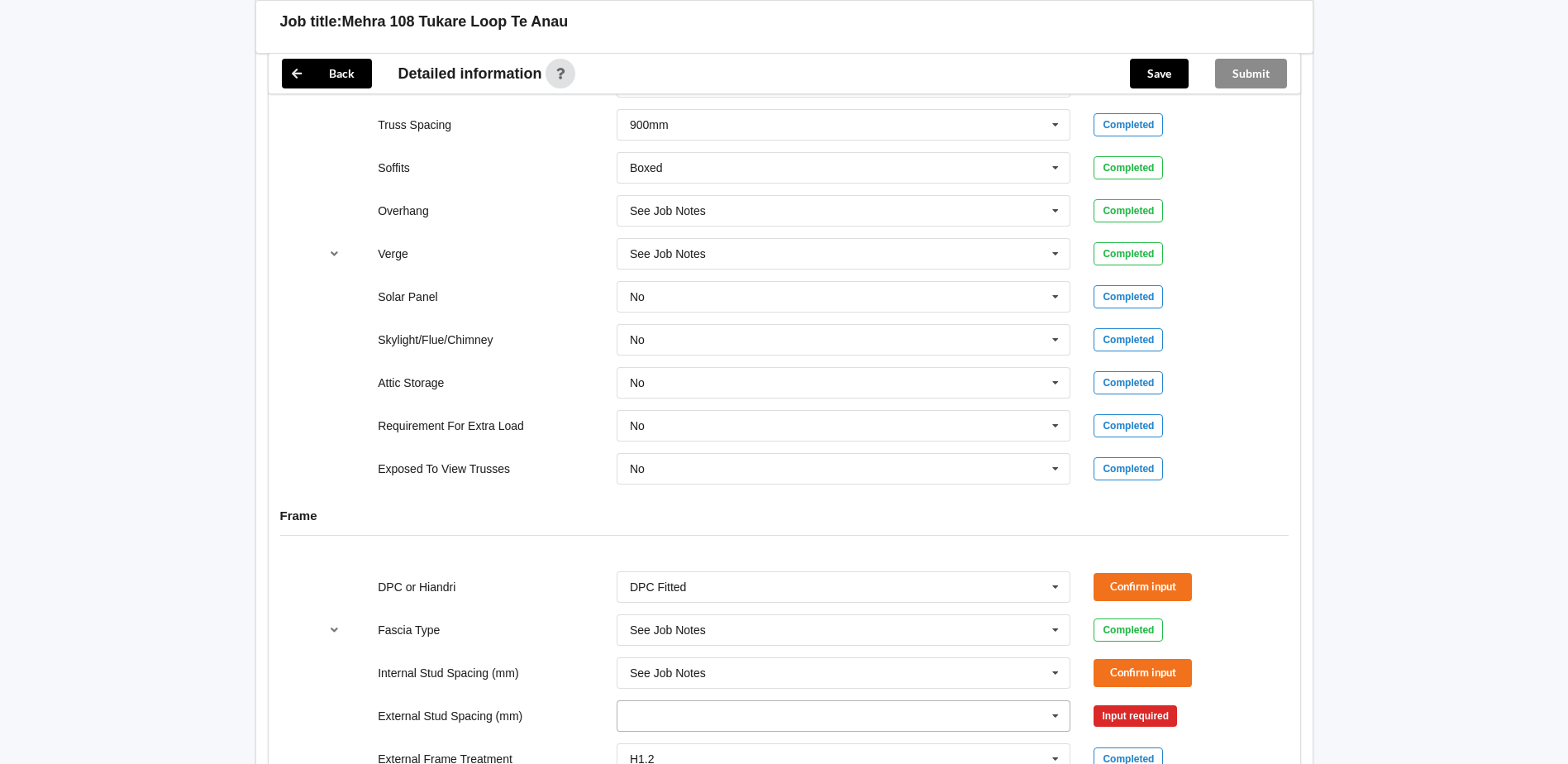
click at [723, 714] on input "text" at bounding box center [845, 716] width 453 height 29
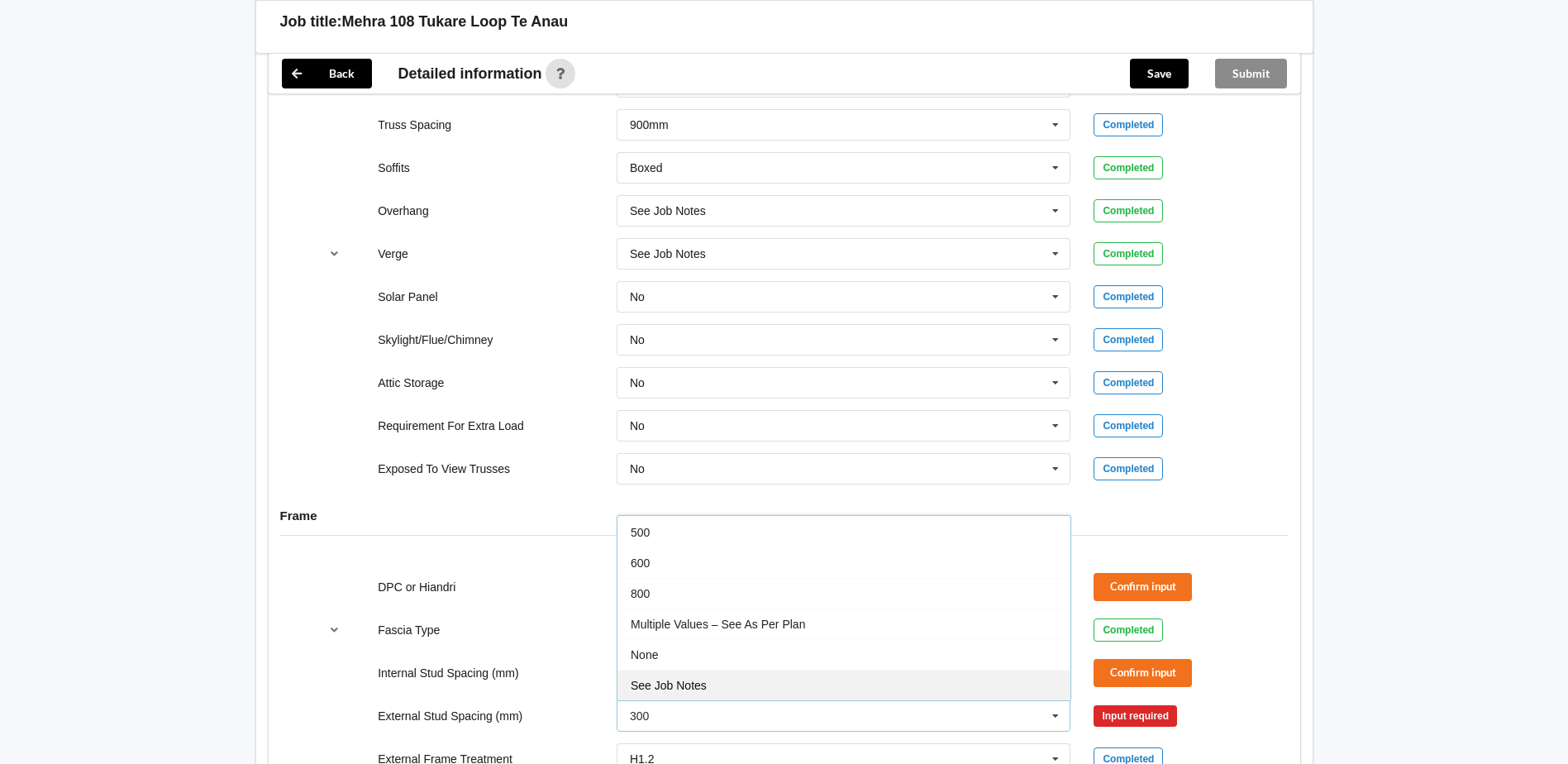
click at [726, 681] on div "See Job Notes" at bounding box center [844, 685] width 453 height 30
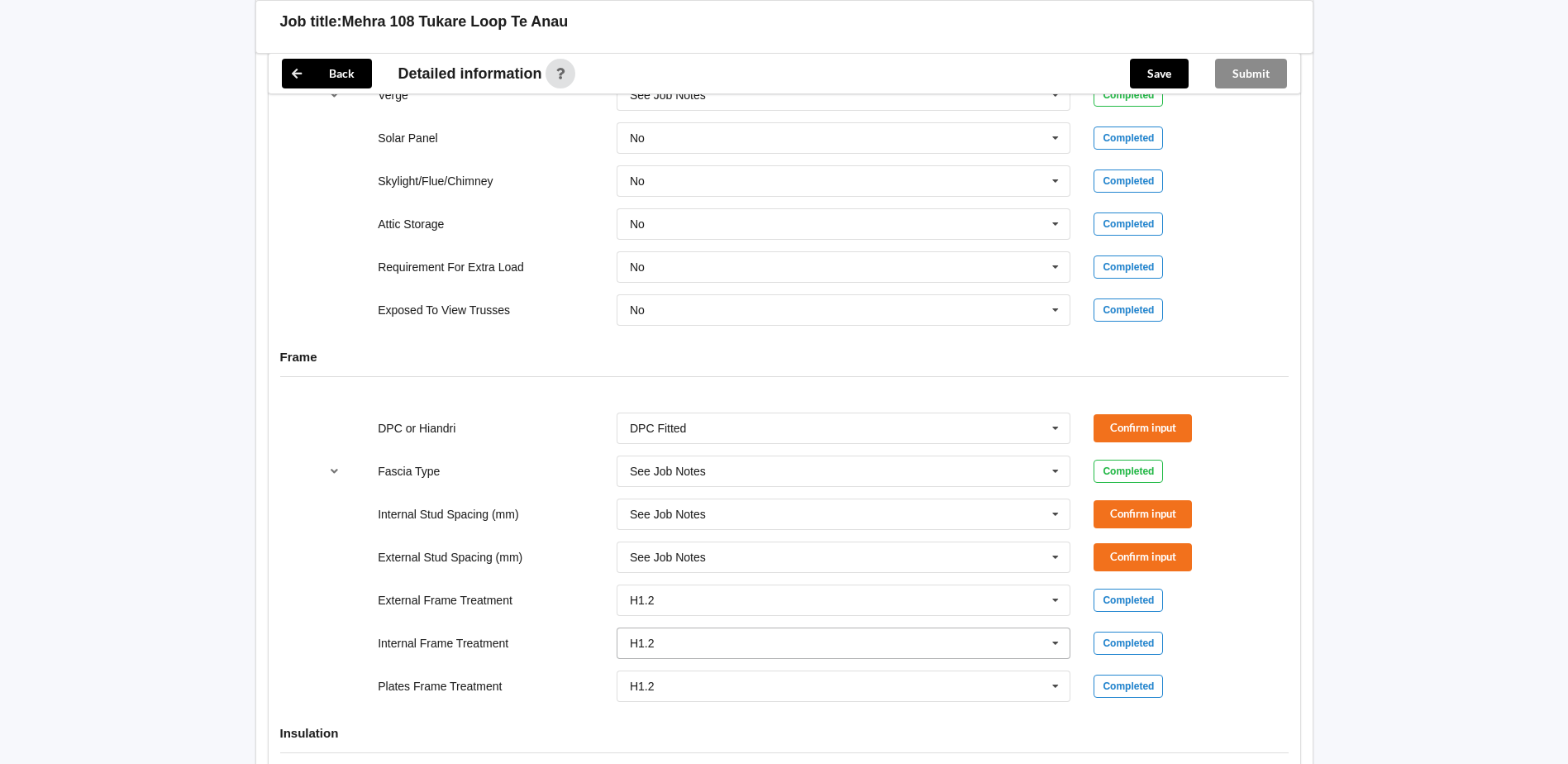
scroll to position [1406, 0]
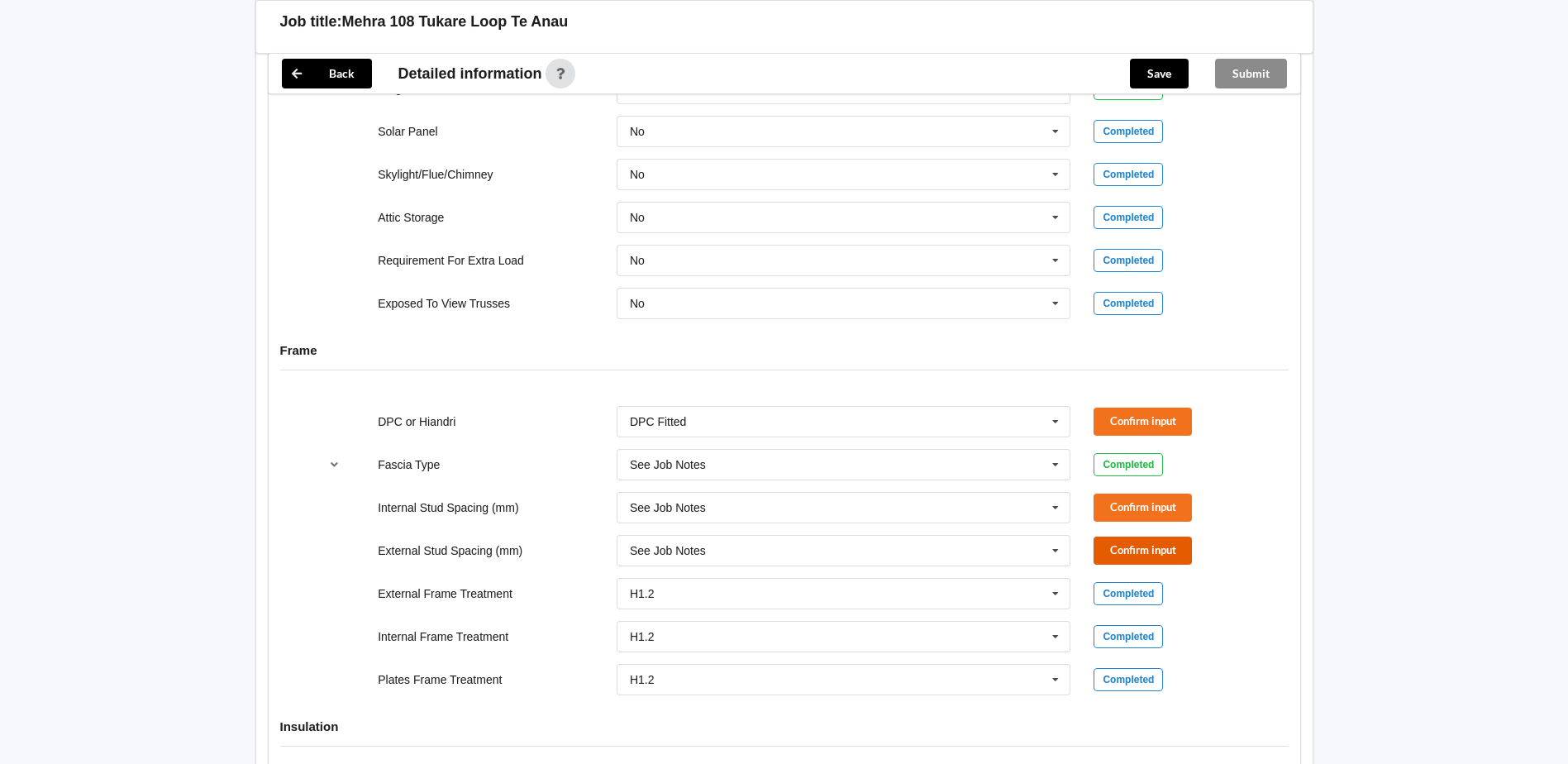
click at [1141, 546] on button "Confirm input" at bounding box center [1142, 551] width 99 height 28
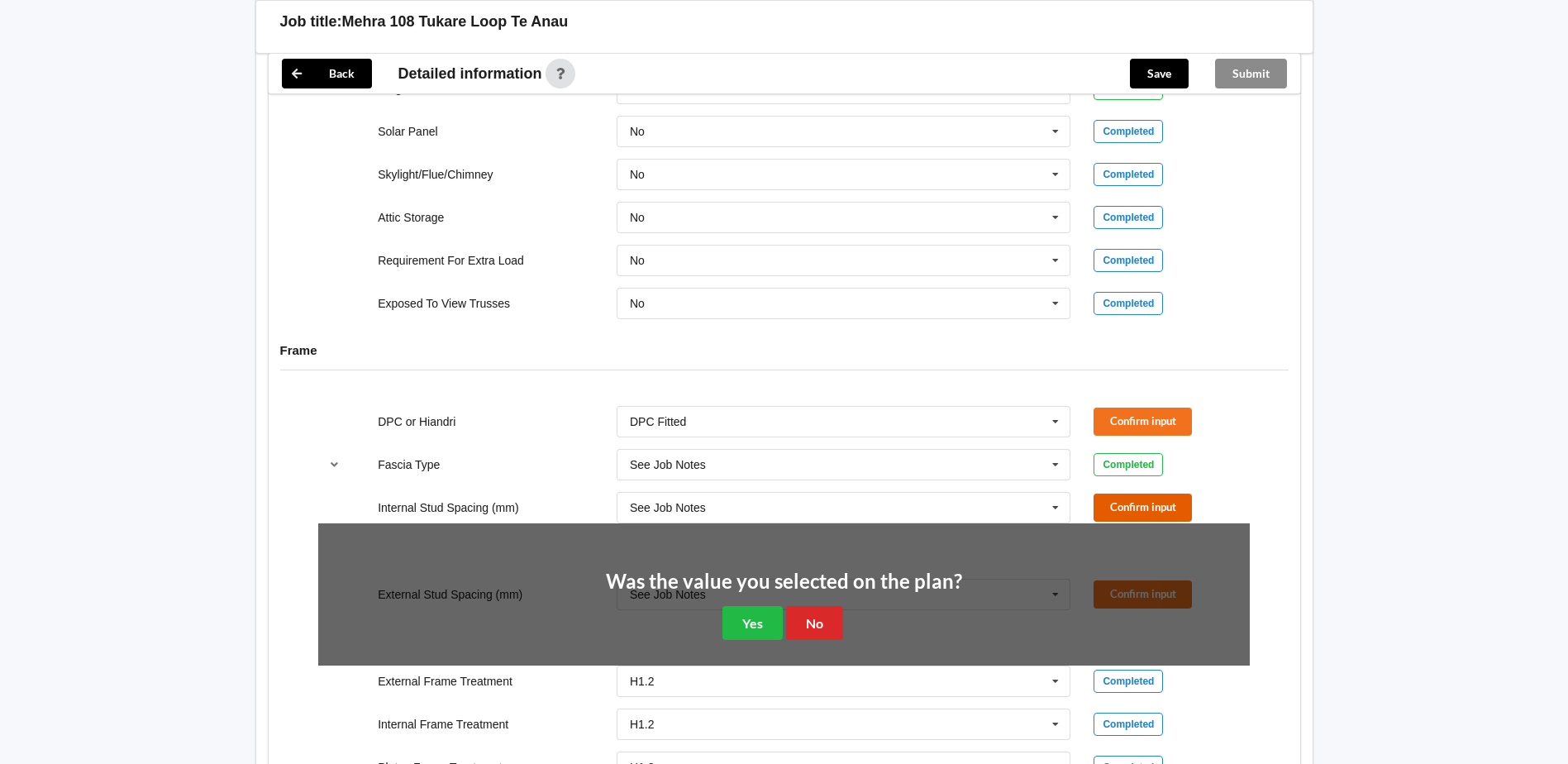
click at [1140, 508] on button "Confirm input" at bounding box center [1142, 507] width 99 height 28
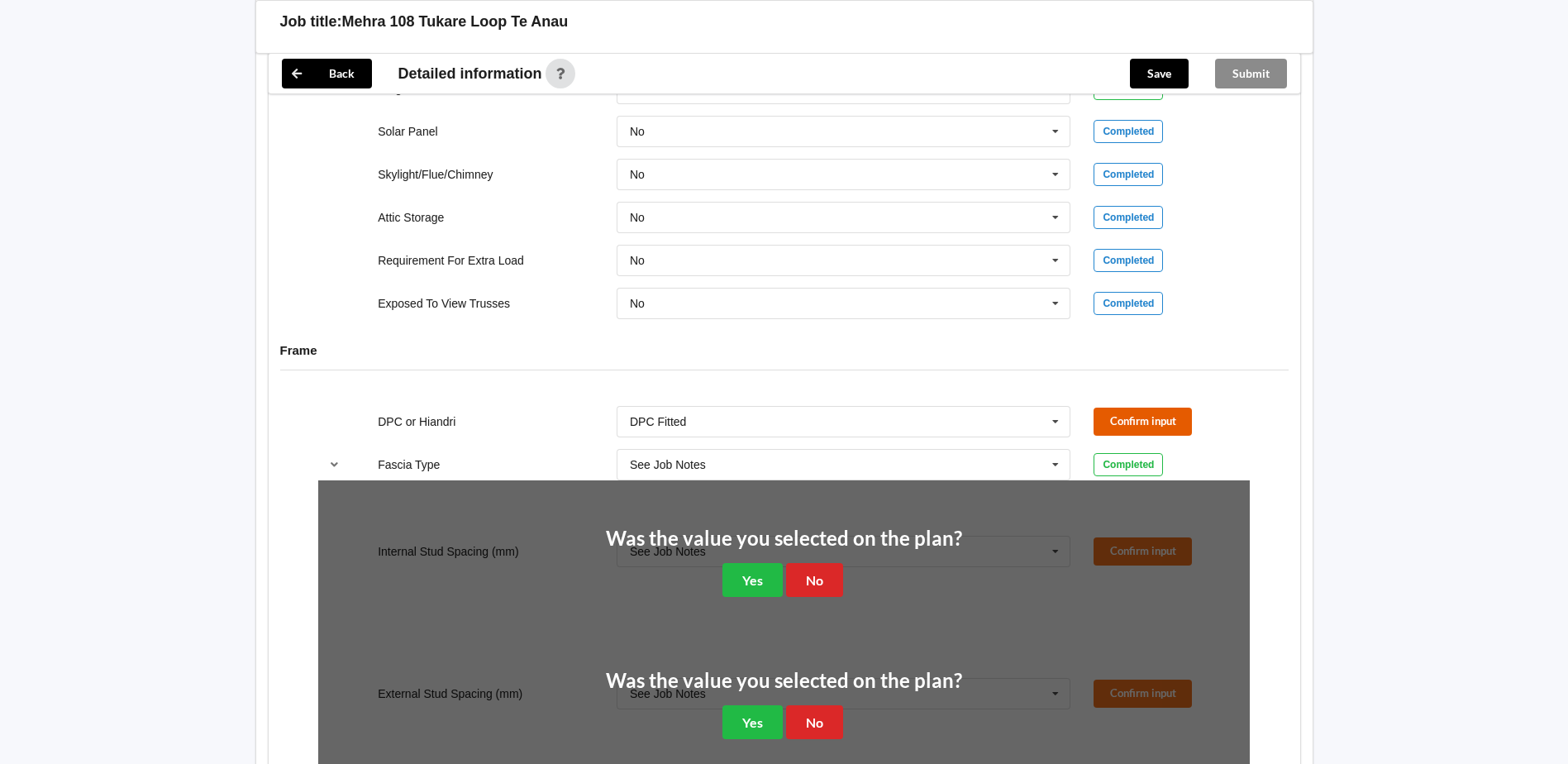
click at [1140, 420] on button "Confirm input" at bounding box center [1142, 422] width 99 height 28
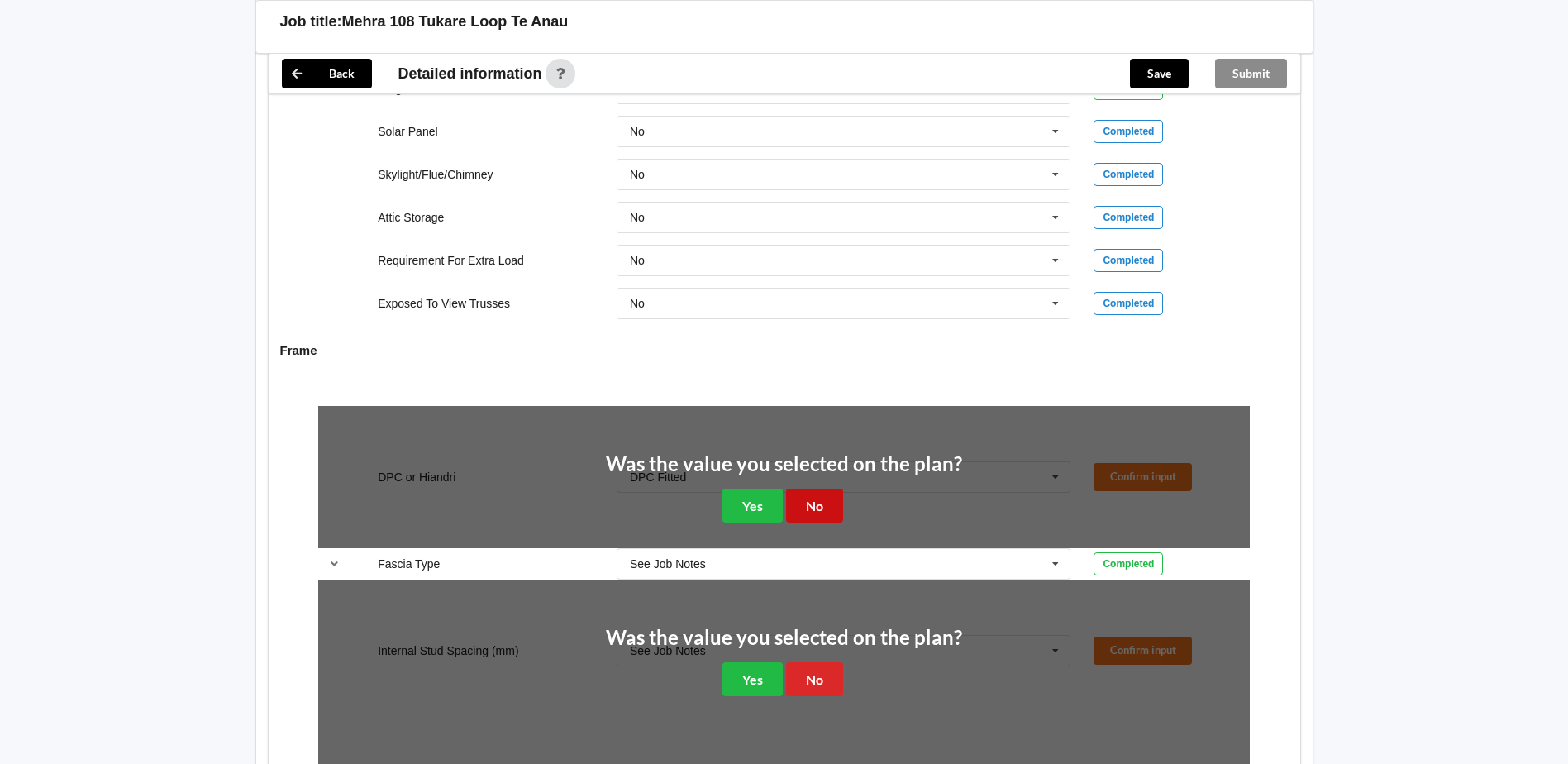
click at [813, 503] on button "No" at bounding box center [814, 506] width 57 height 34
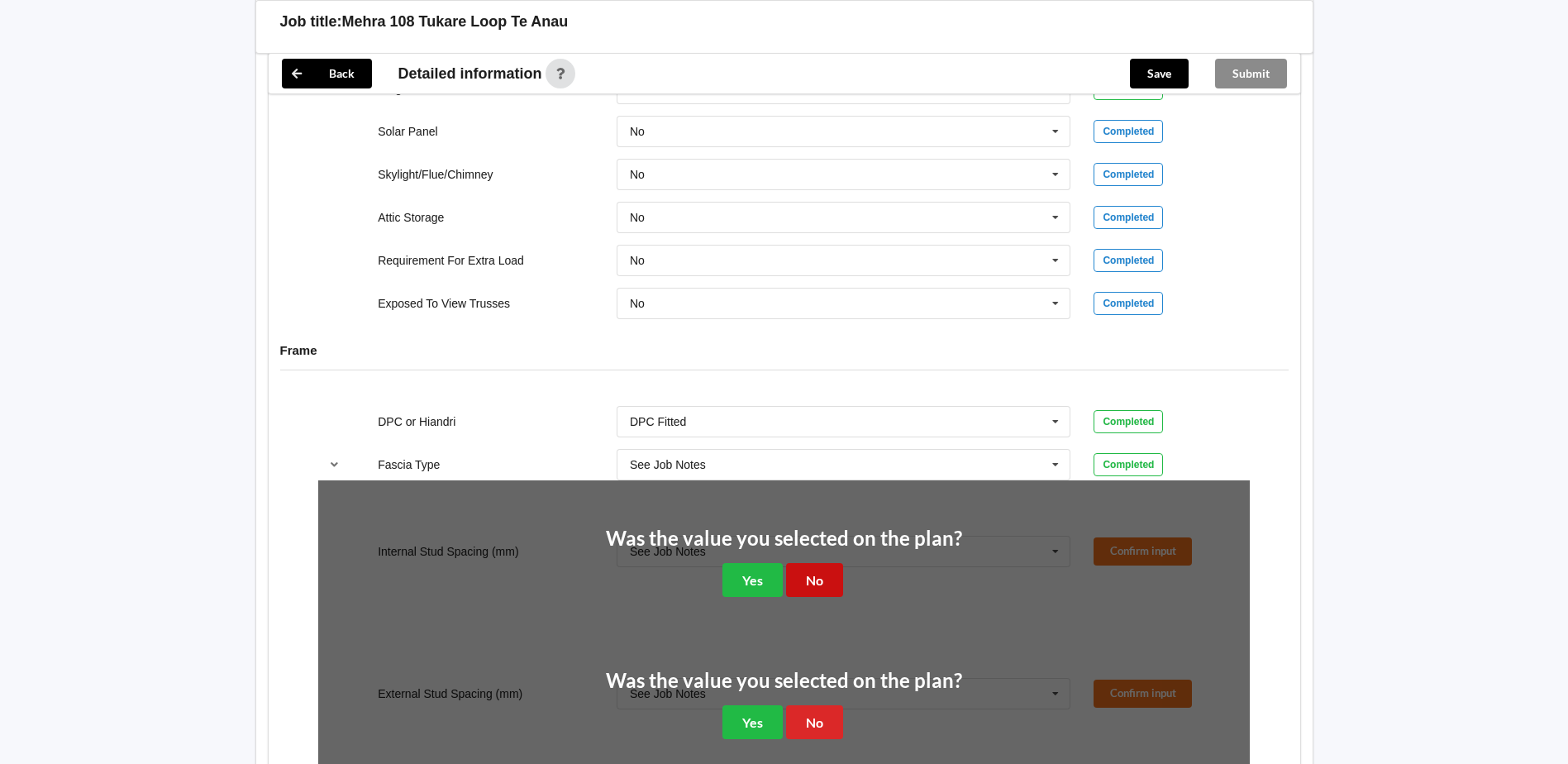
click at [804, 583] on button "No" at bounding box center [814, 580] width 57 height 34
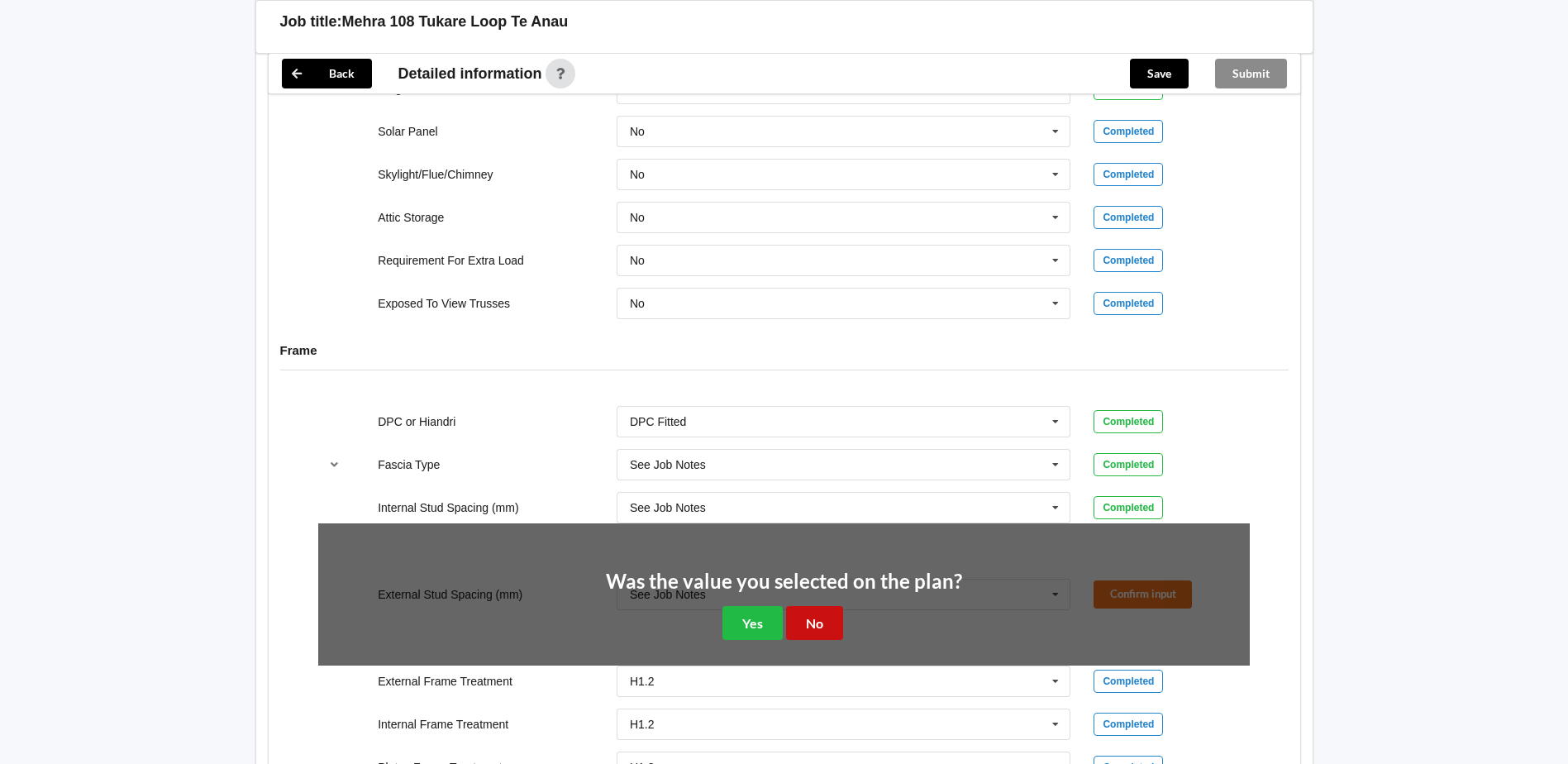
click at [809, 622] on button "No" at bounding box center [814, 623] width 57 height 34
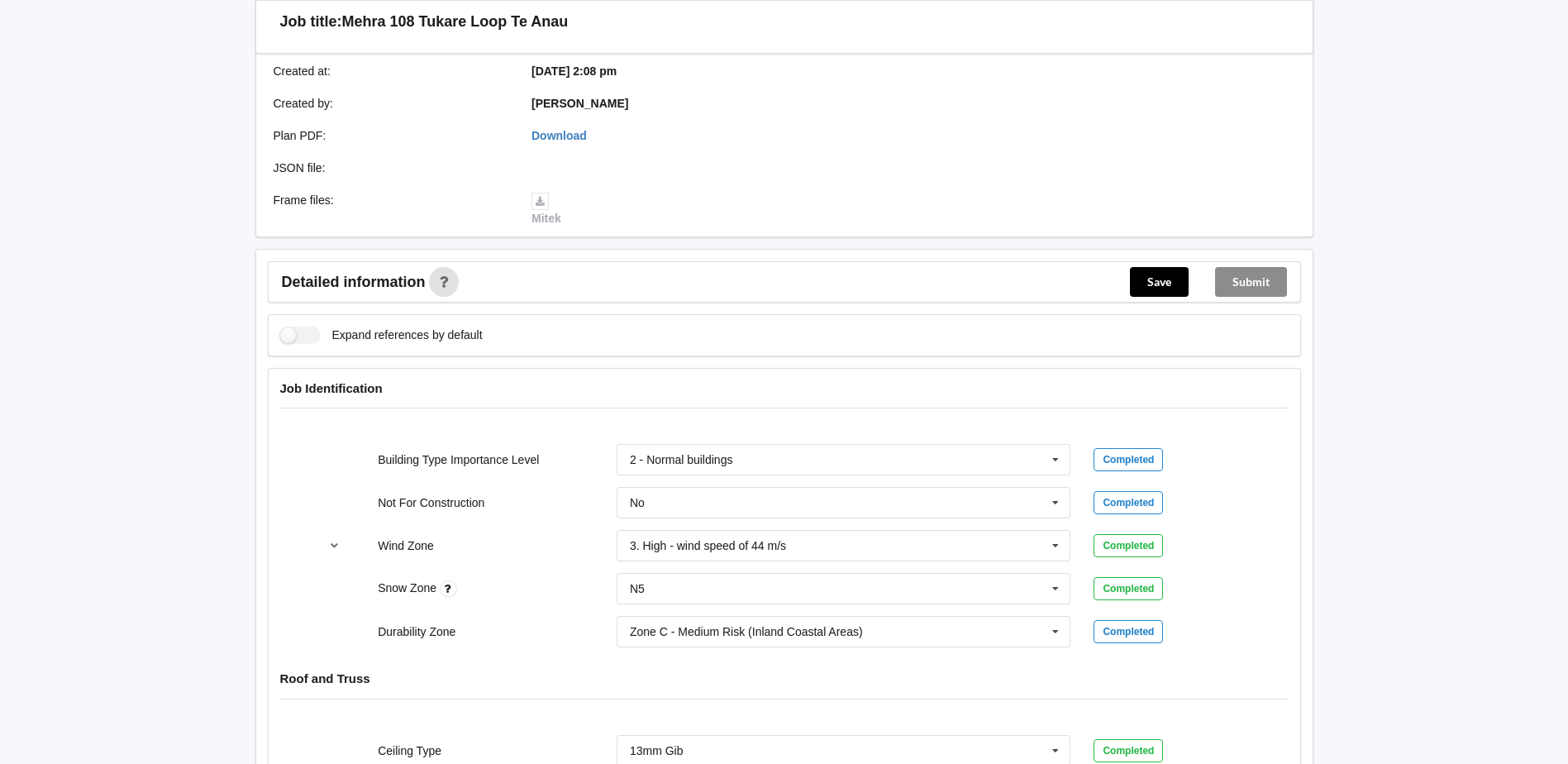
scroll to position [236, 0]
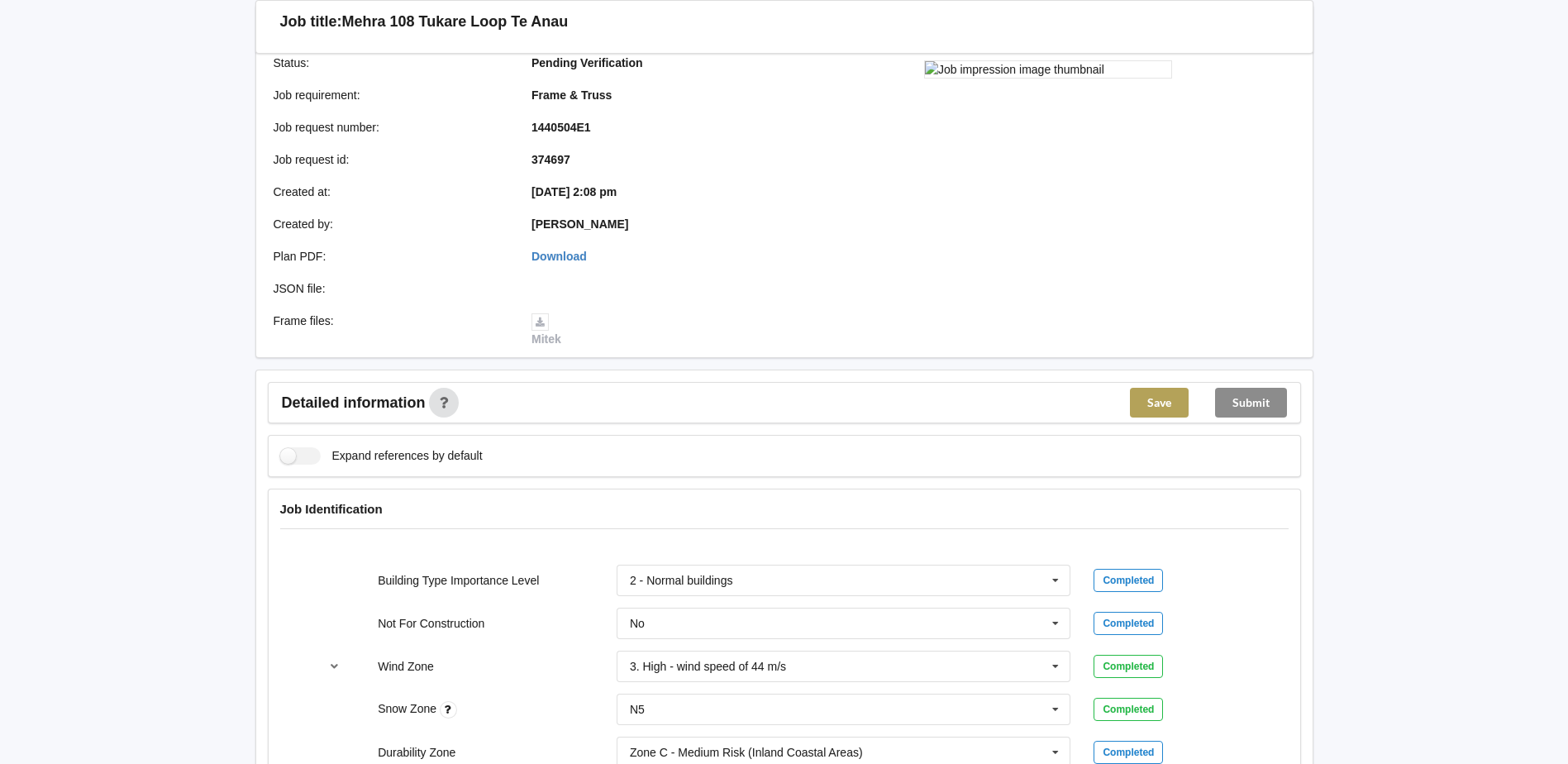
click at [1164, 398] on button "Save" at bounding box center [1159, 402] width 59 height 29
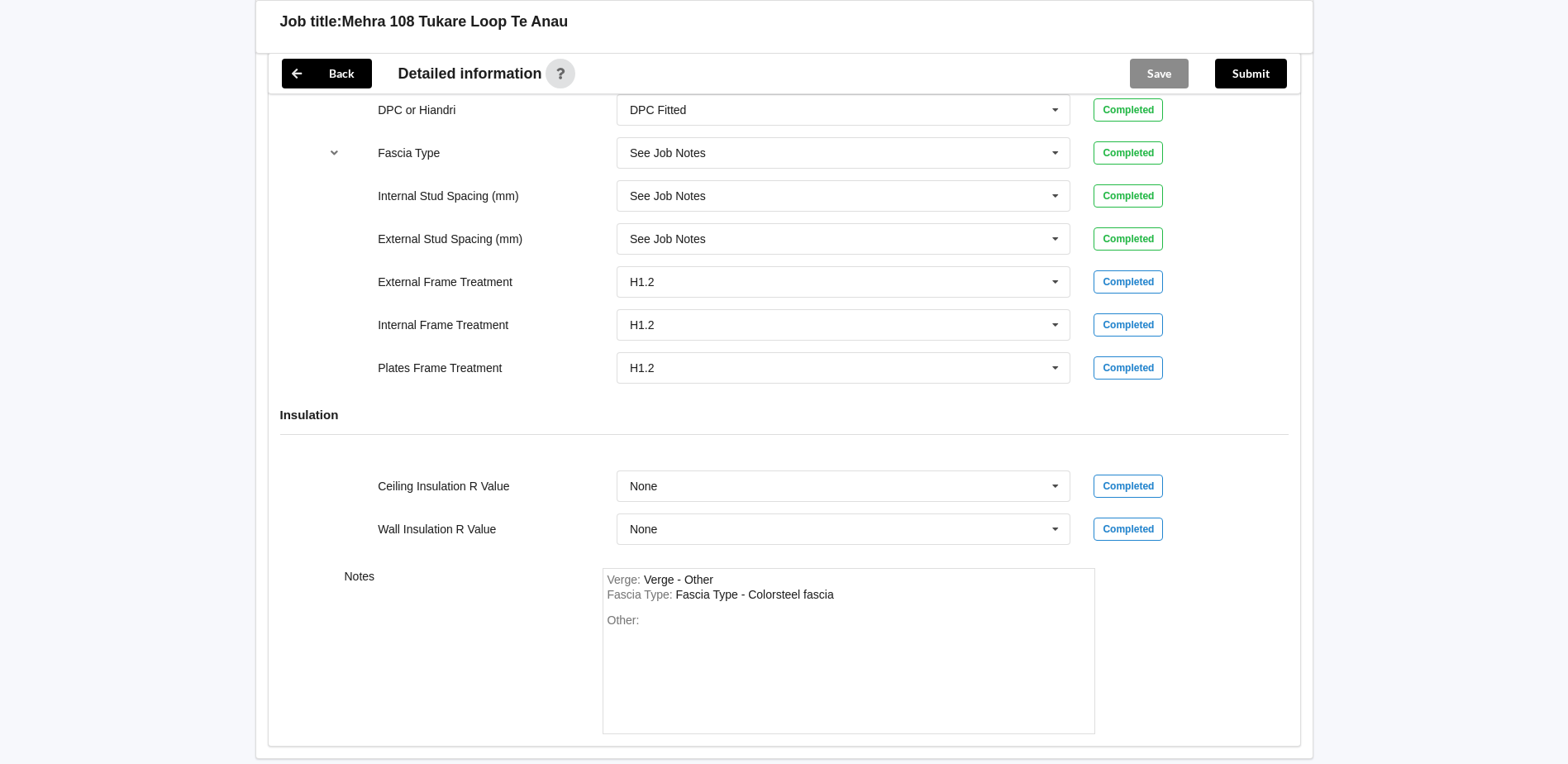
scroll to position [1311, 0]
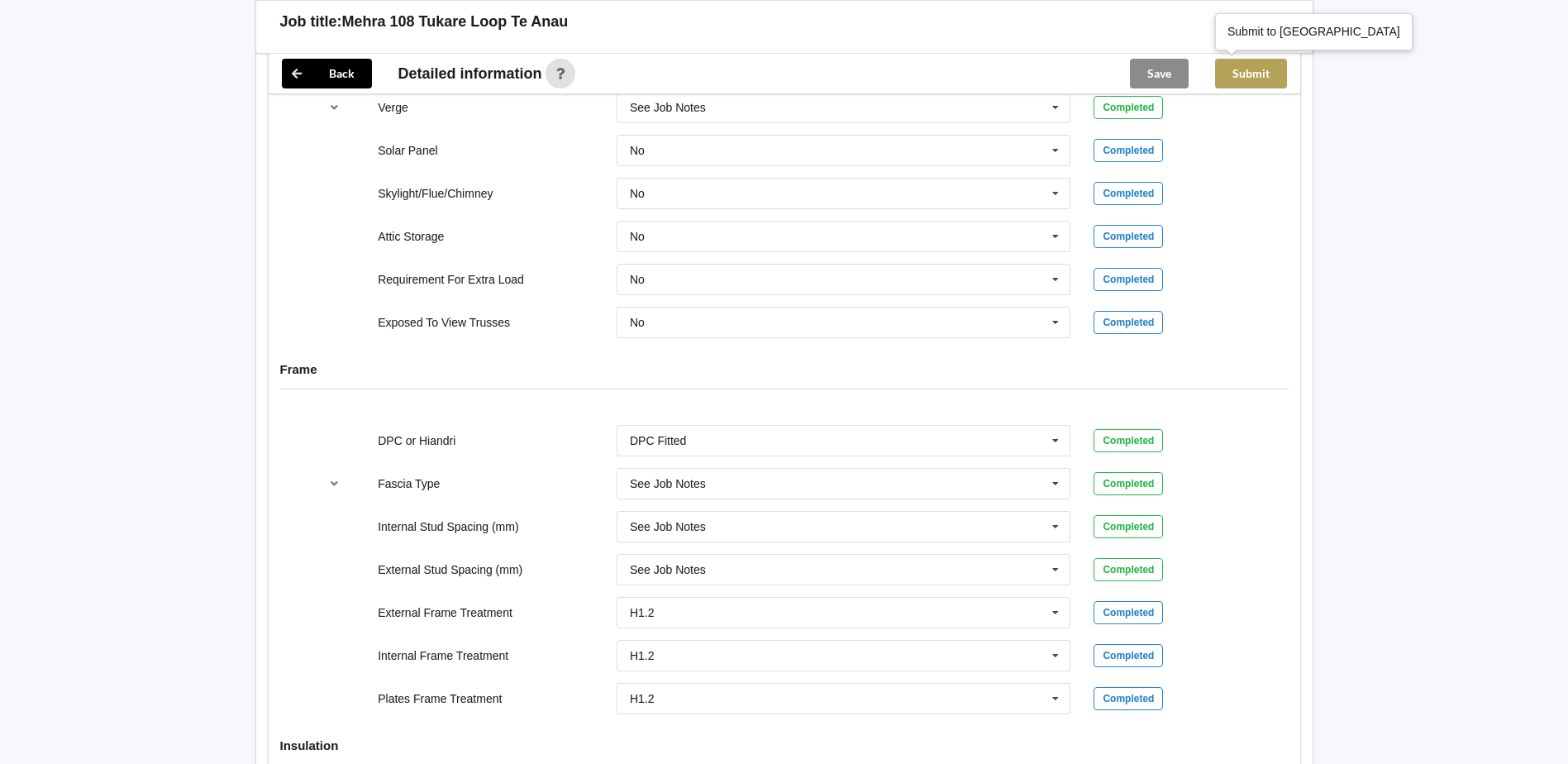
click at [1266, 75] on button "Submit" at bounding box center [1251, 73] width 72 height 29
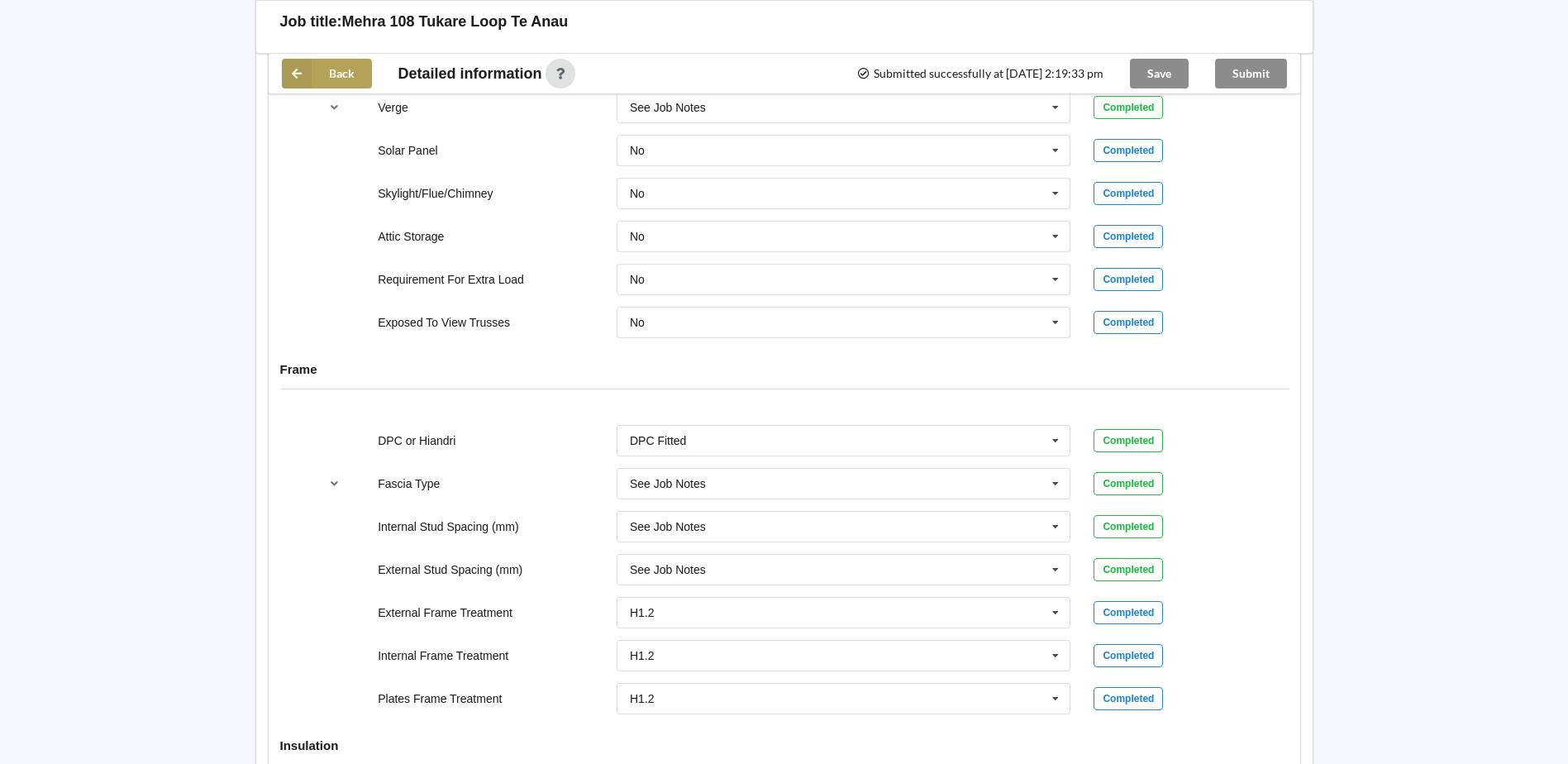
click at [301, 68] on icon at bounding box center [296, 73] width 29 height 29
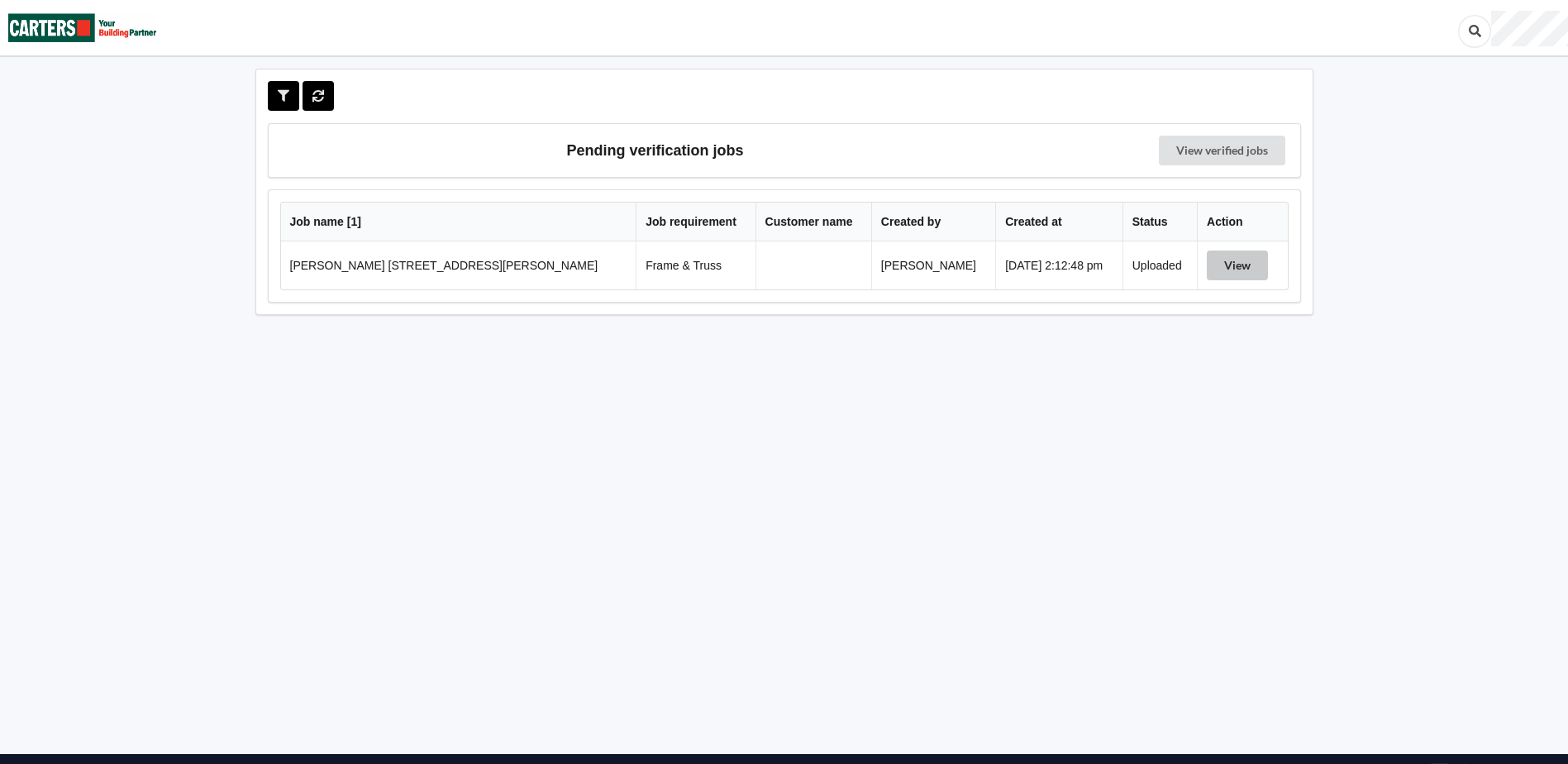
click at [1228, 269] on button "View" at bounding box center [1237, 265] width 61 height 29
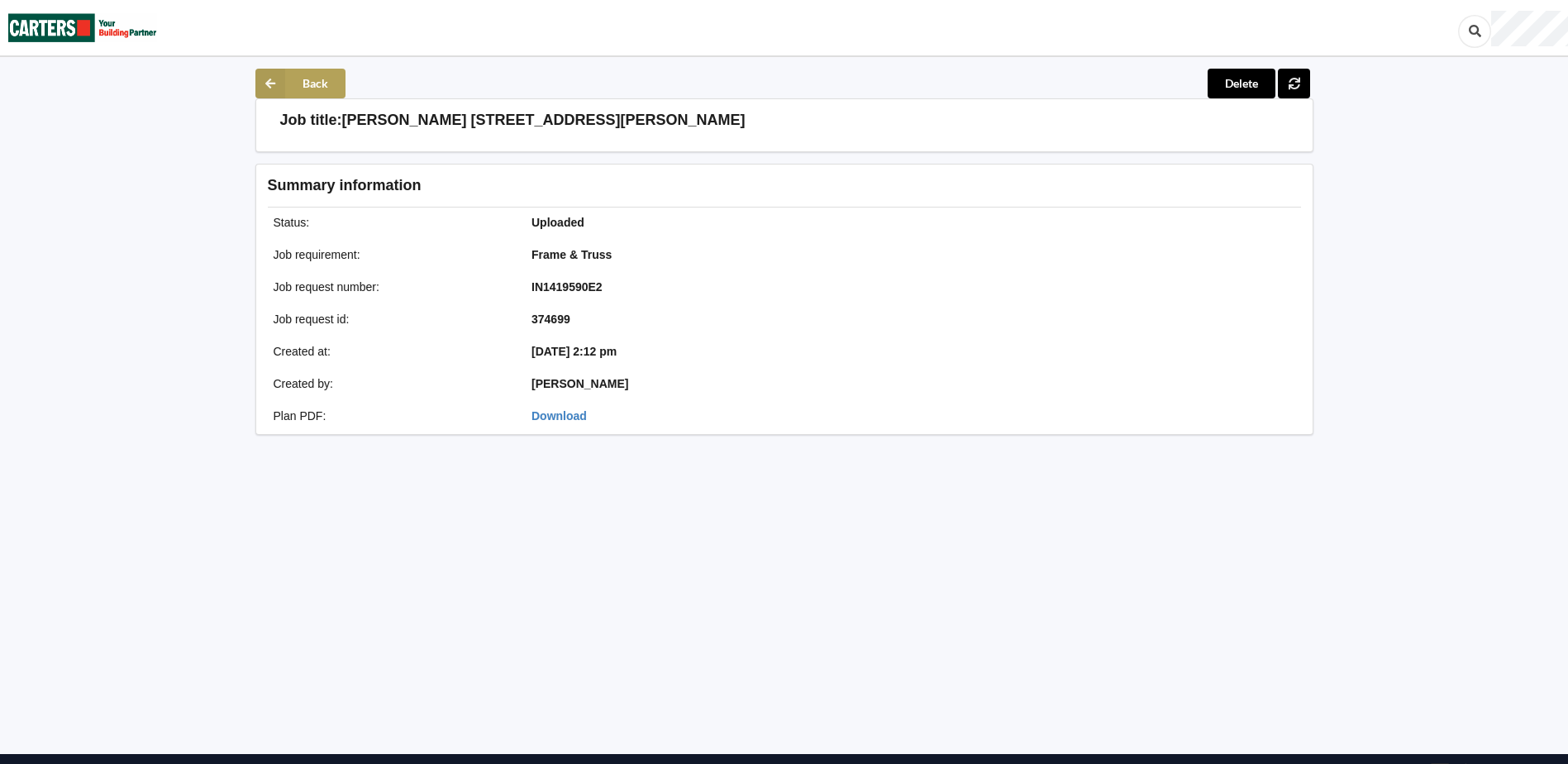
click at [261, 77] on icon at bounding box center [269, 83] width 29 height 29
